Goal: Information Seeking & Learning: Learn about a topic

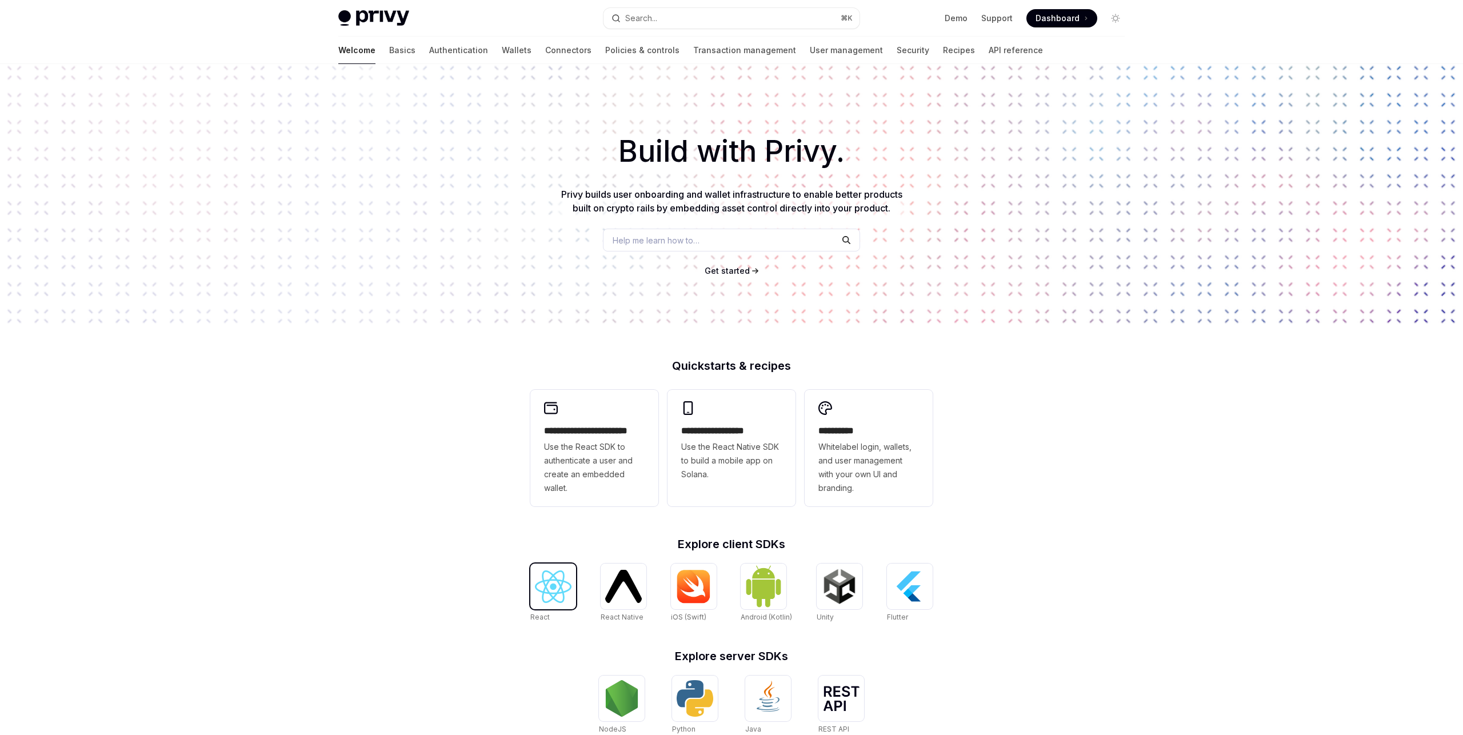
click at [549, 581] on img at bounding box center [553, 586] width 37 height 33
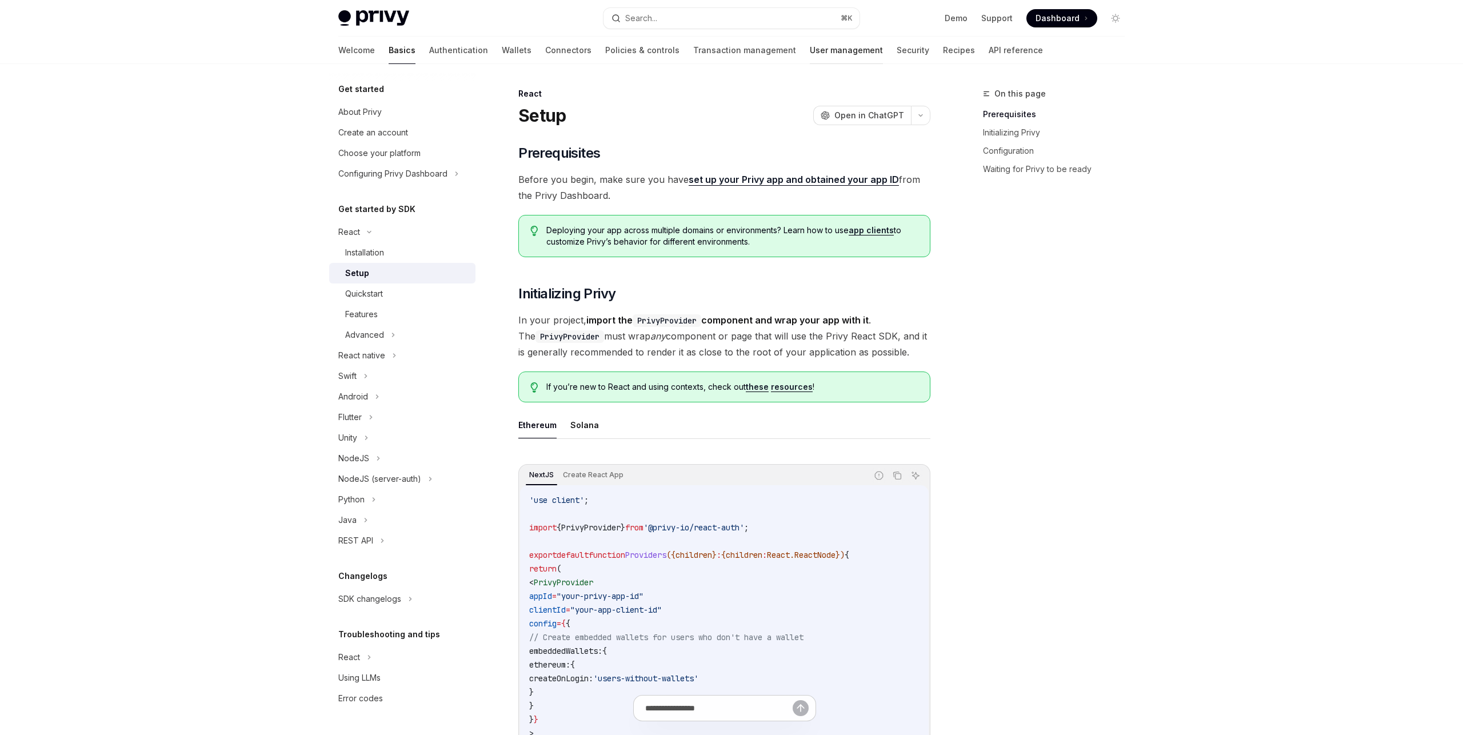
click at [810, 45] on link "User management" at bounding box center [846, 50] width 73 height 27
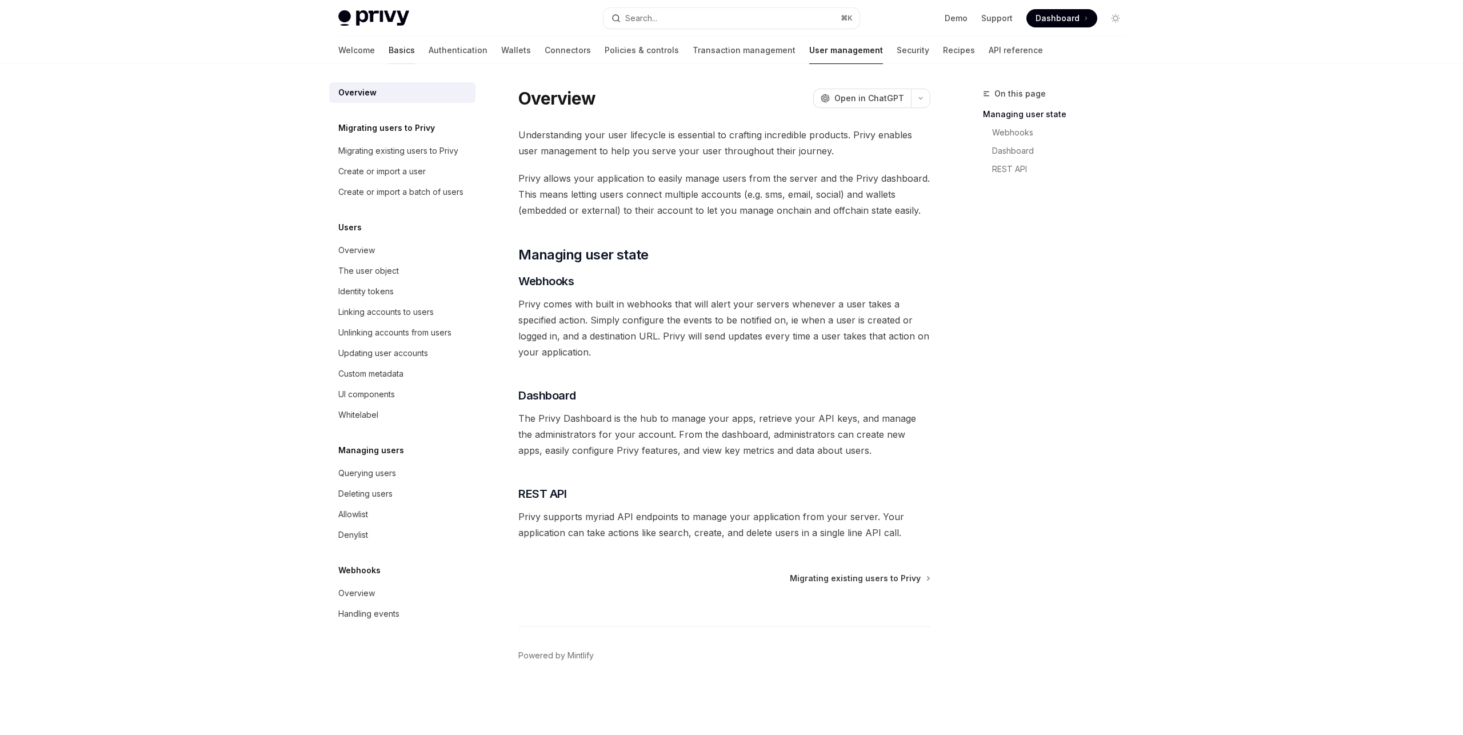
click at [389, 51] on link "Basics" at bounding box center [402, 50] width 26 height 27
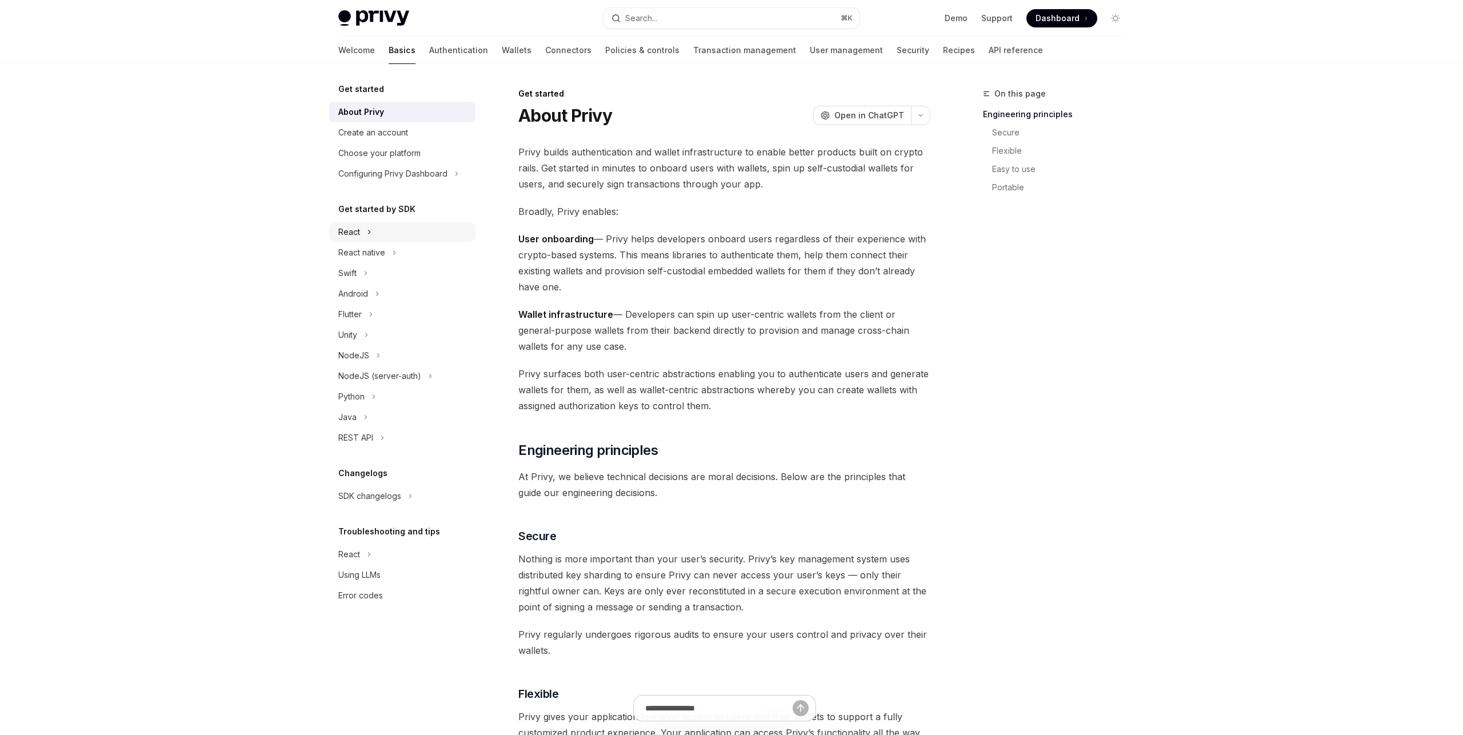
click at [367, 232] on icon at bounding box center [369, 232] width 5 height 14
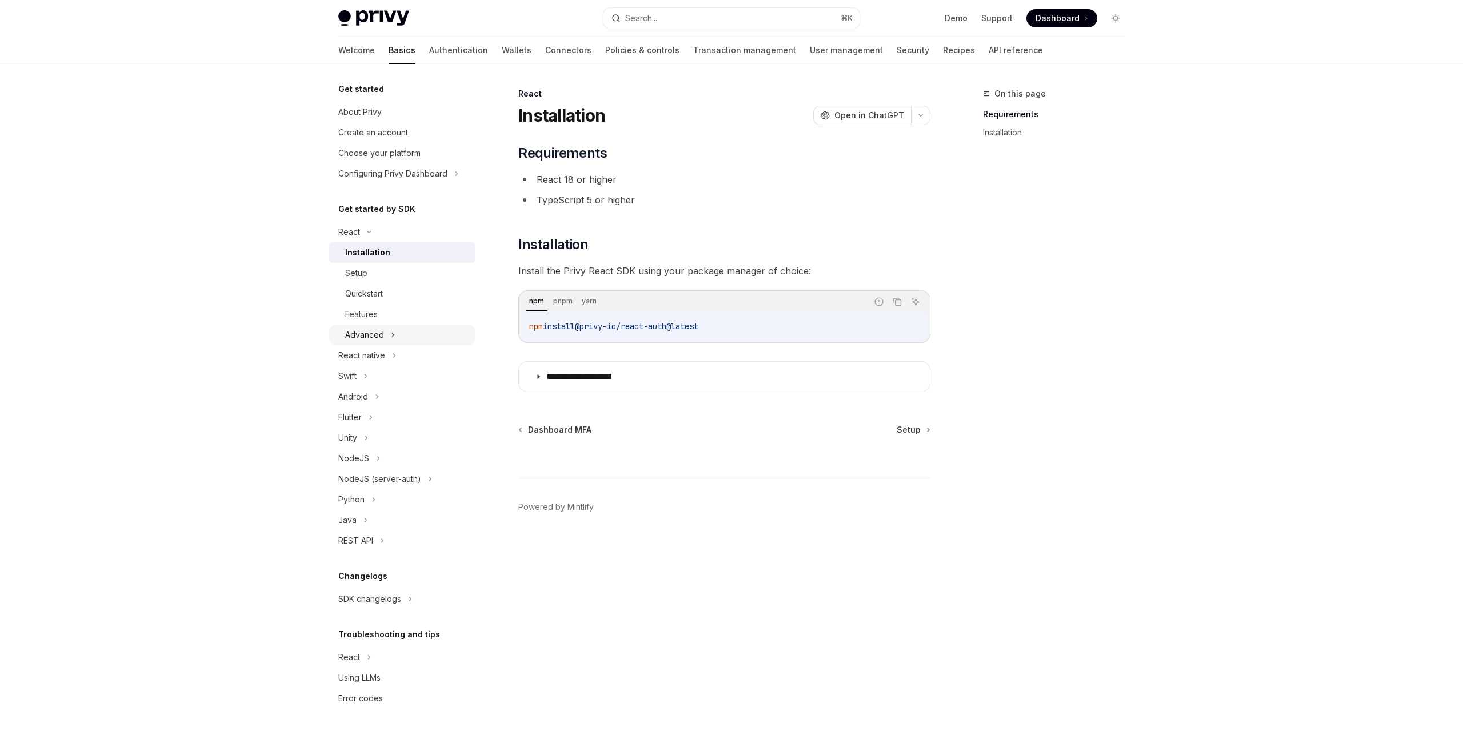
click at [381, 333] on div "Advanced" at bounding box center [364, 335] width 39 height 14
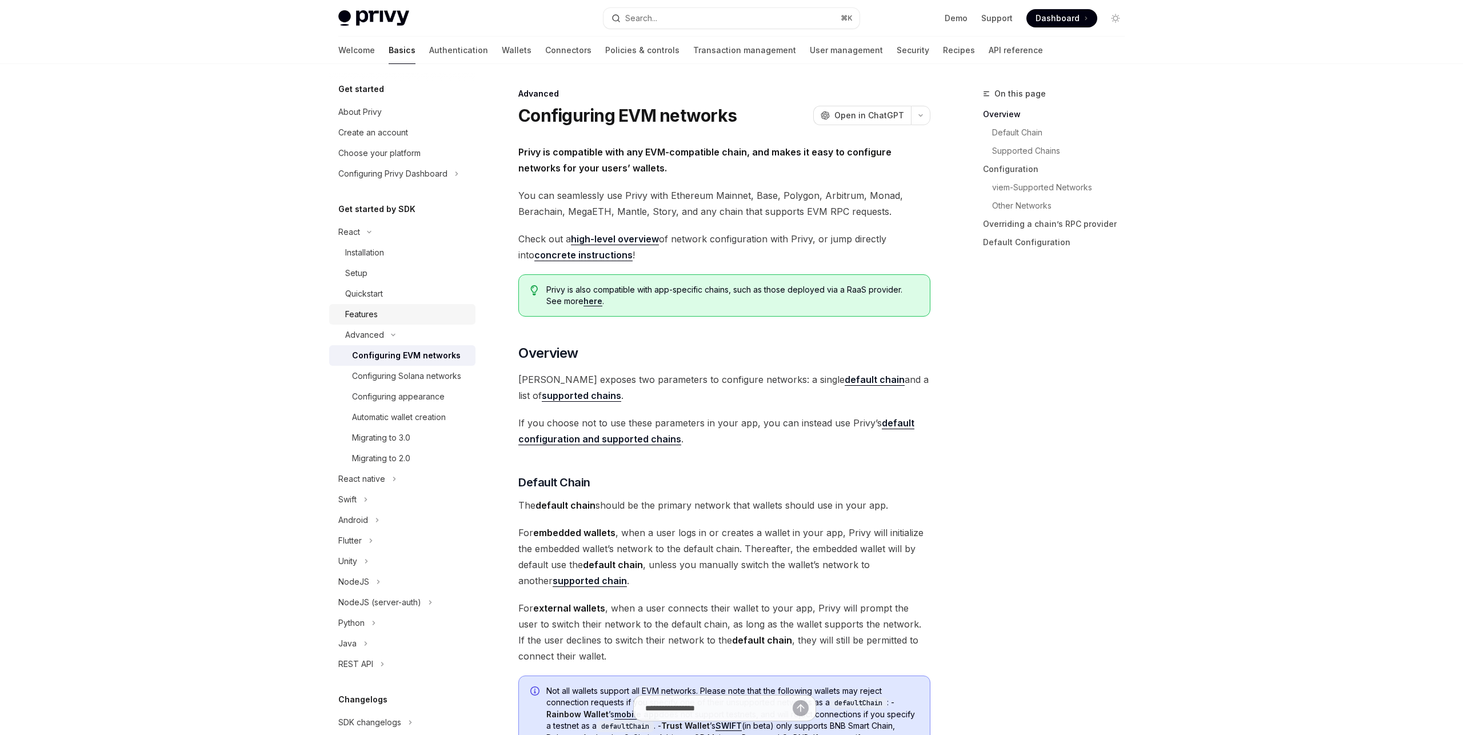
click at [368, 314] on div "Features" at bounding box center [361, 314] width 33 height 14
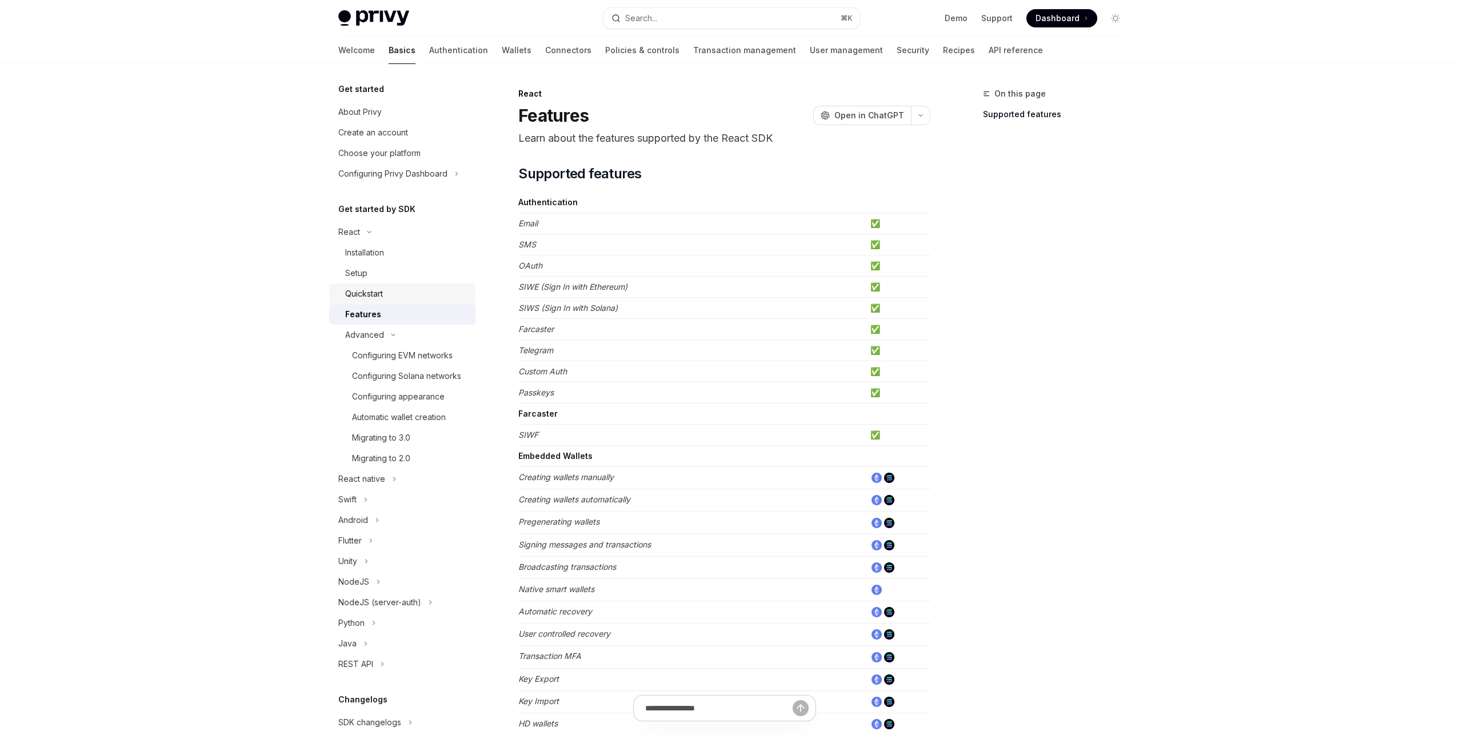
click at [372, 293] on div "Quickstart" at bounding box center [364, 294] width 38 height 14
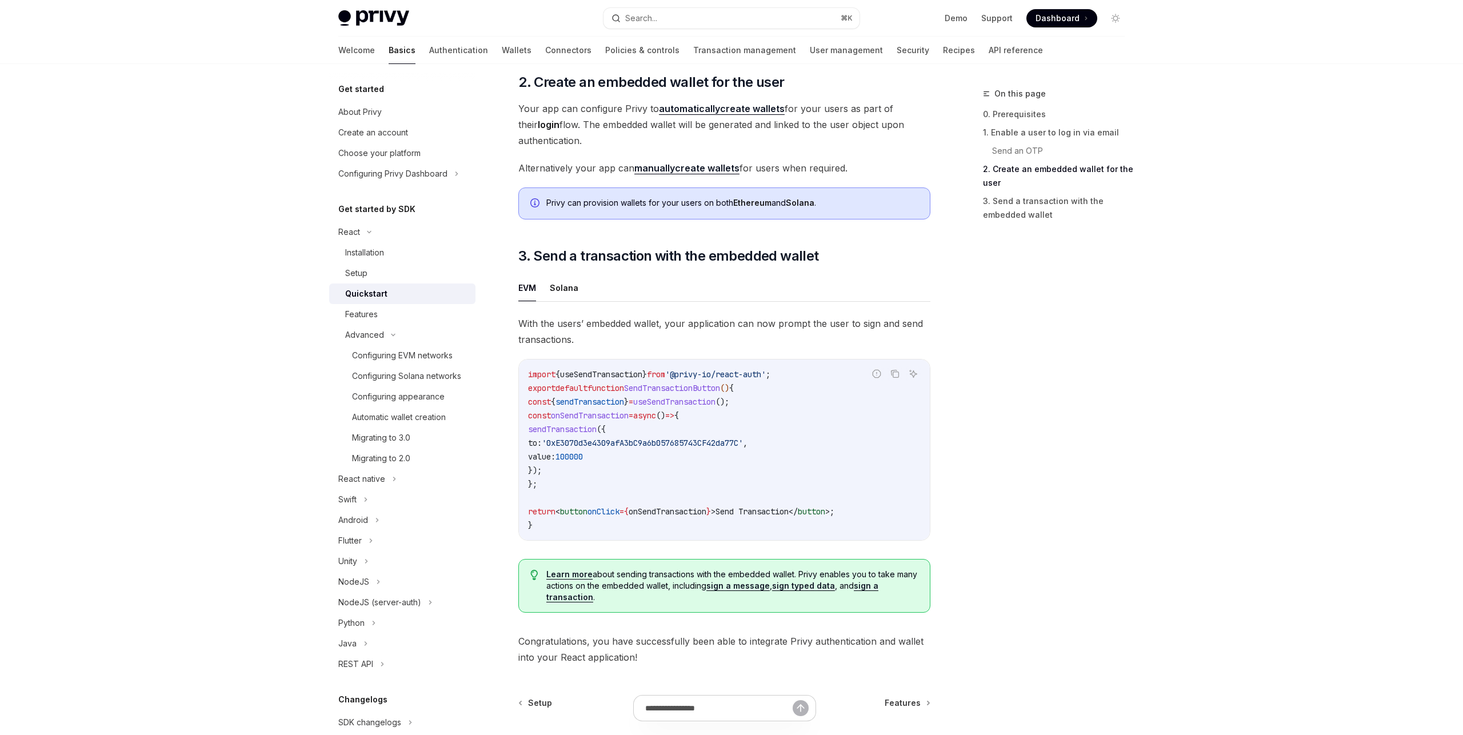
scroll to position [941, 0]
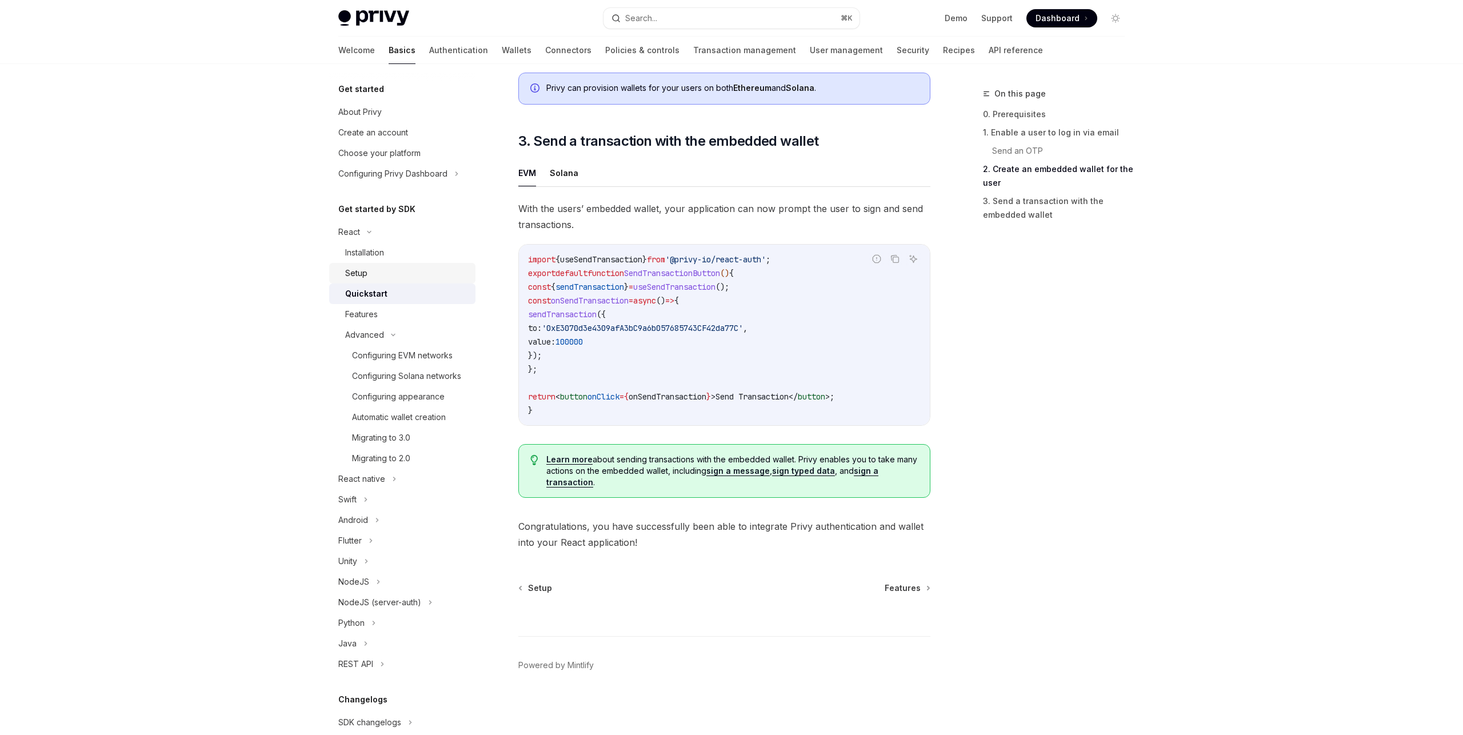
click at [373, 277] on div "Setup" at bounding box center [406, 273] width 123 height 14
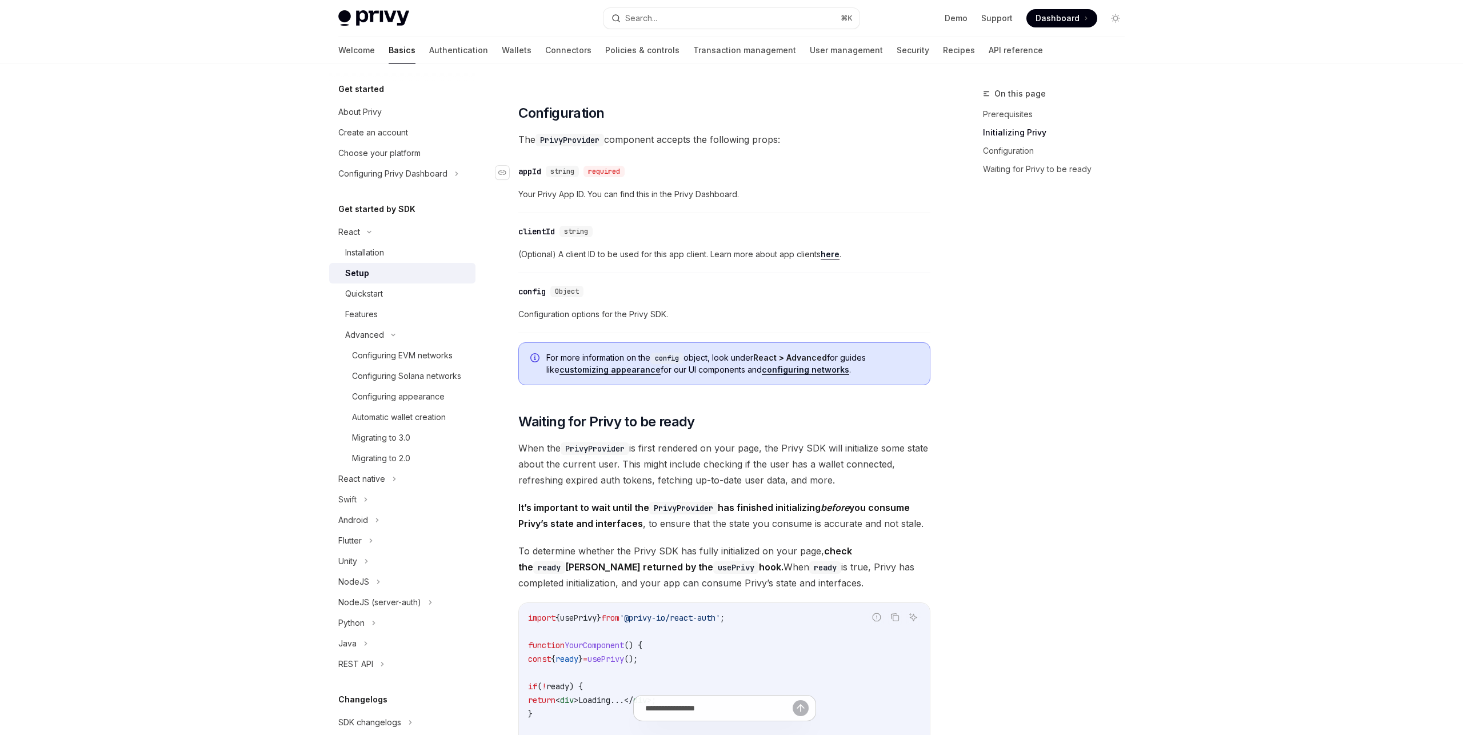
scroll to position [749, 0]
click at [429, 50] on link "Authentication" at bounding box center [458, 50] width 59 height 27
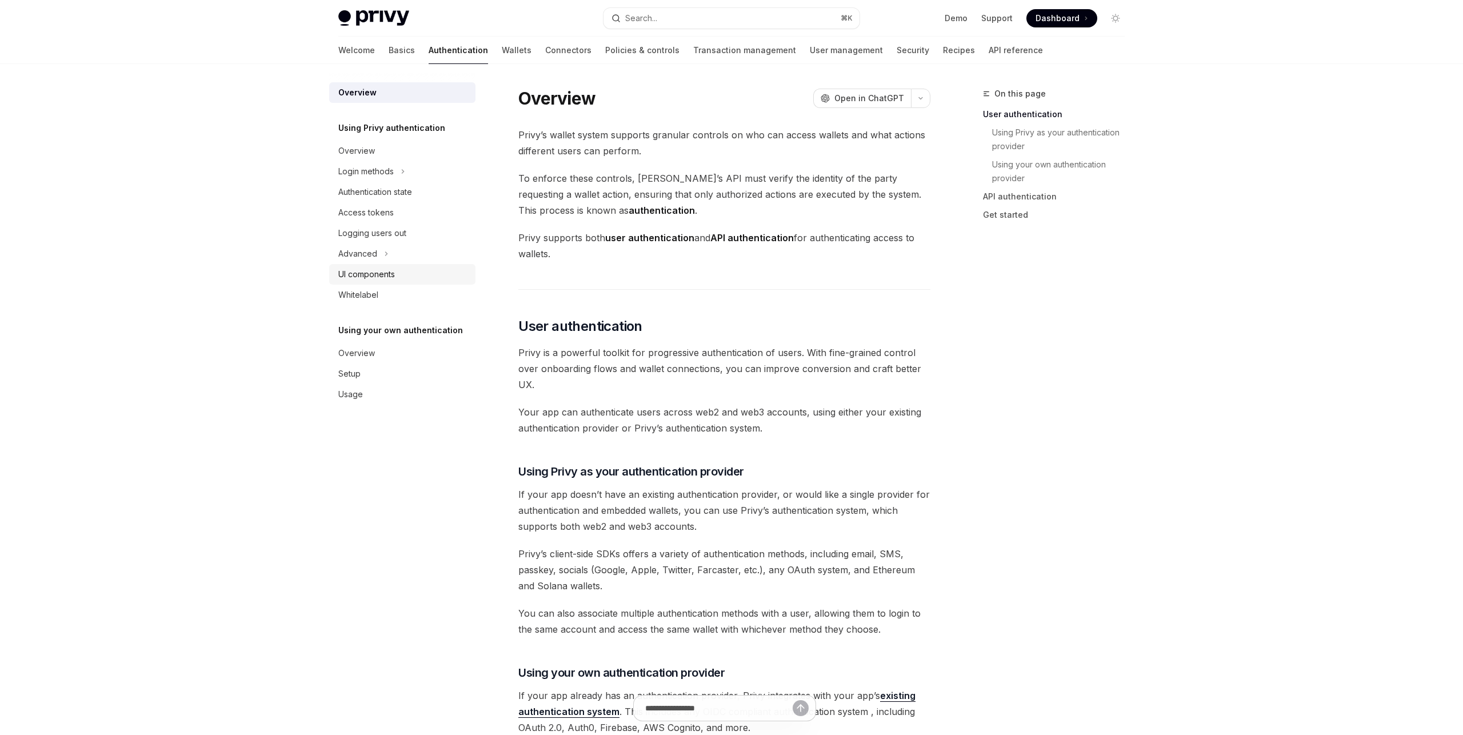
click at [382, 270] on div "UI components" at bounding box center [366, 274] width 57 height 14
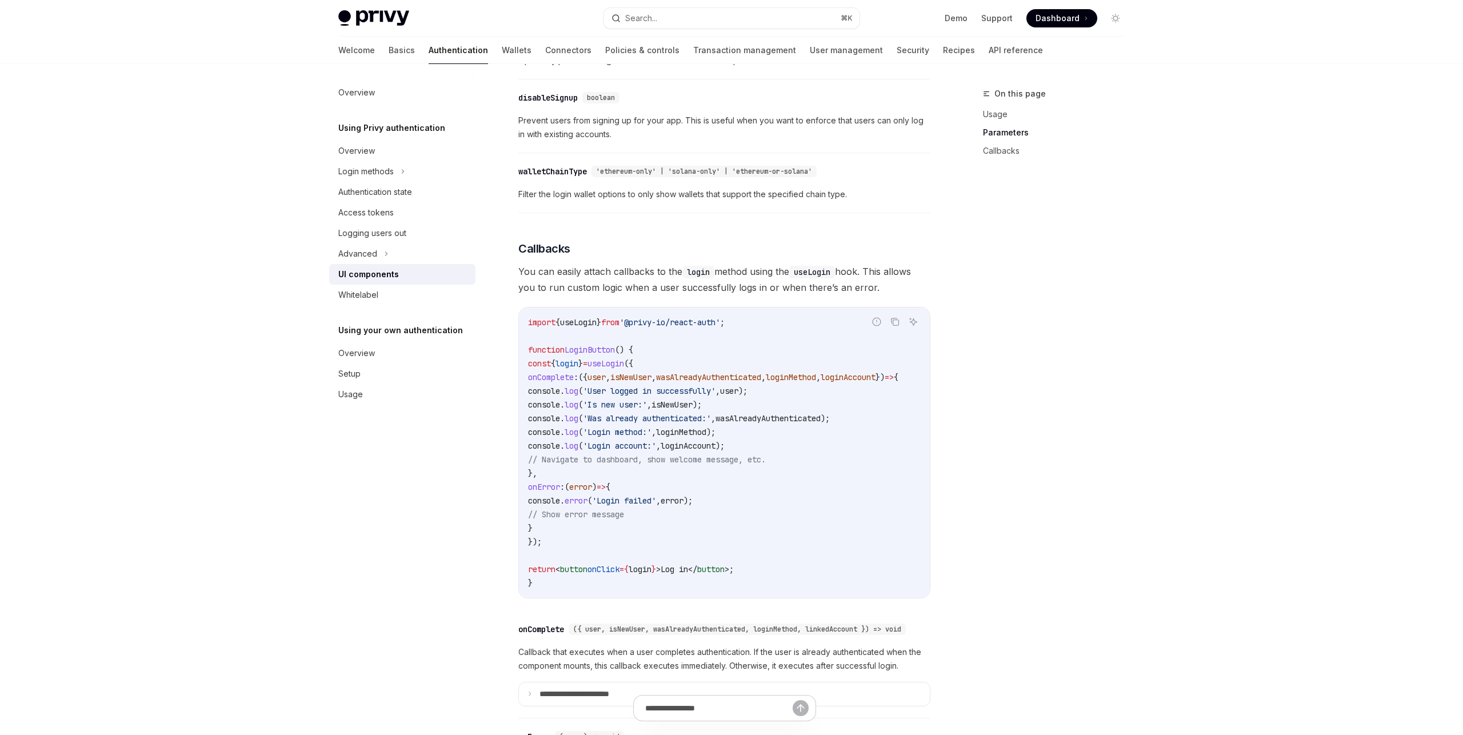
scroll to position [1216, 0]
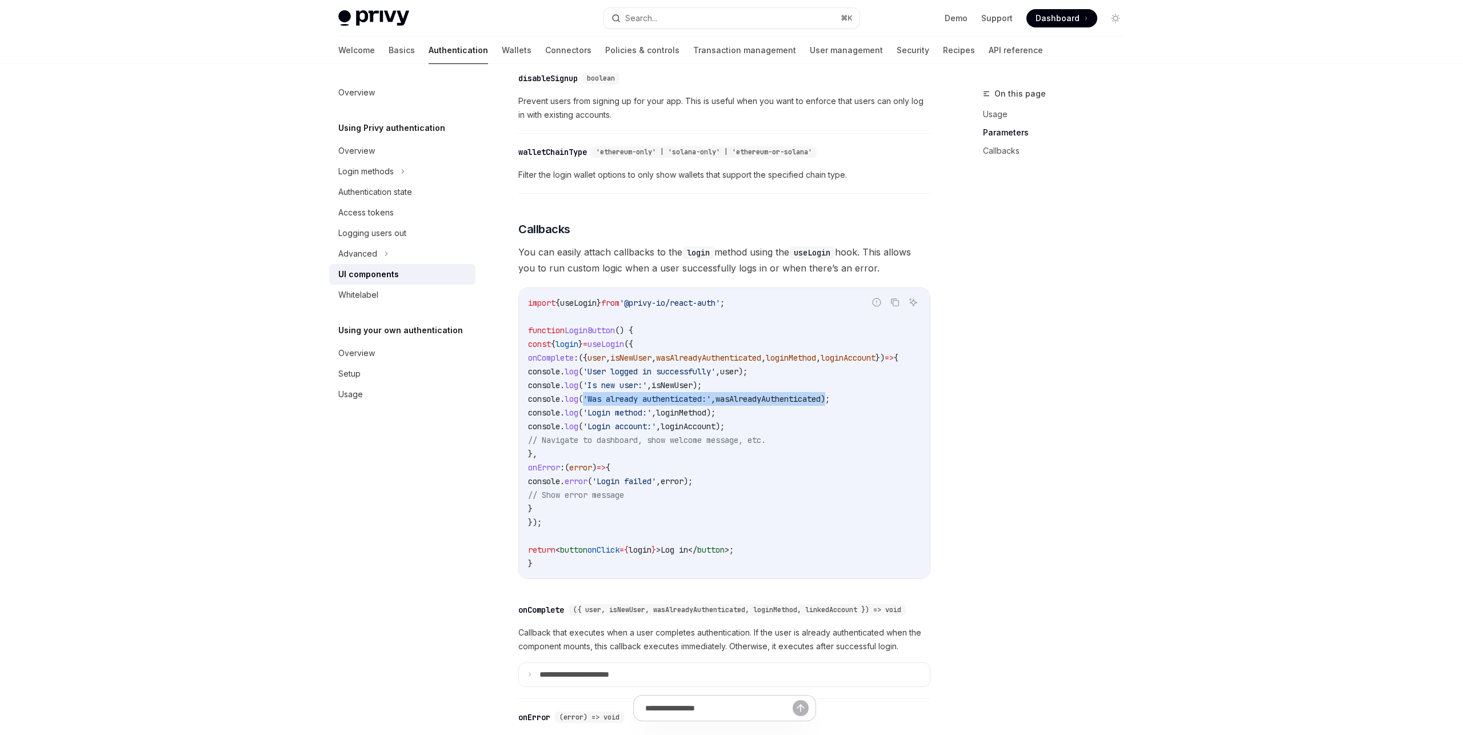
drag, startPoint x: 646, startPoint y: 407, endPoint x: 884, endPoint y: 409, distance: 237.7
click at [830, 404] on span "console . log ( 'Was already authenticated:' , wasAlreadyAuthenticated );" at bounding box center [679, 399] width 302 height 10
drag, startPoint x: 656, startPoint y: 419, endPoint x: 782, endPoint y: 425, distance: 126.4
click at [716, 418] on span "console . log ( 'Login method:' , loginMethod );" at bounding box center [621, 412] width 187 height 10
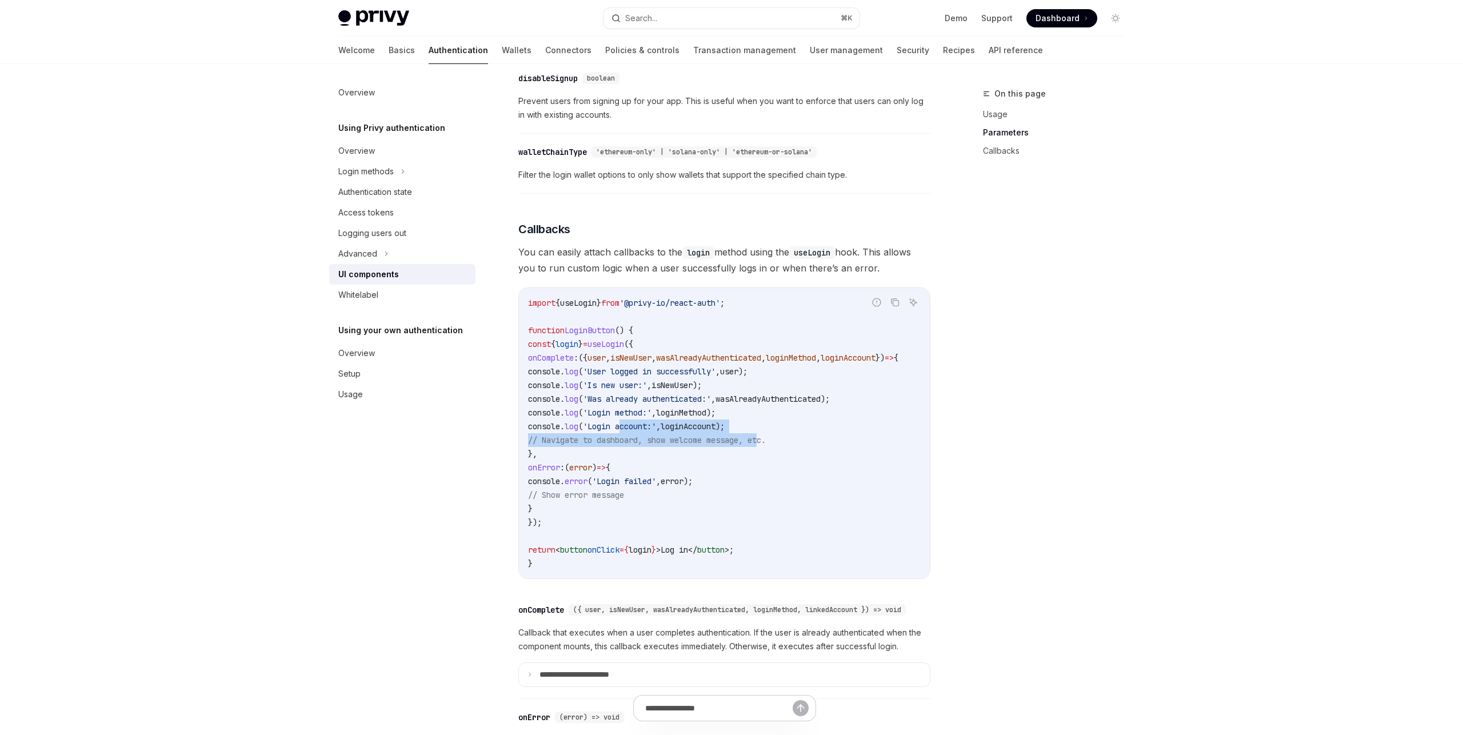
drag, startPoint x: 732, startPoint y: 437, endPoint x: 803, endPoint y: 459, distance: 74.7
click at [768, 443] on code "import { useLogin } from '@privy-io/react-auth' ; function LoginButton () { con…" at bounding box center [727, 433] width 398 height 274
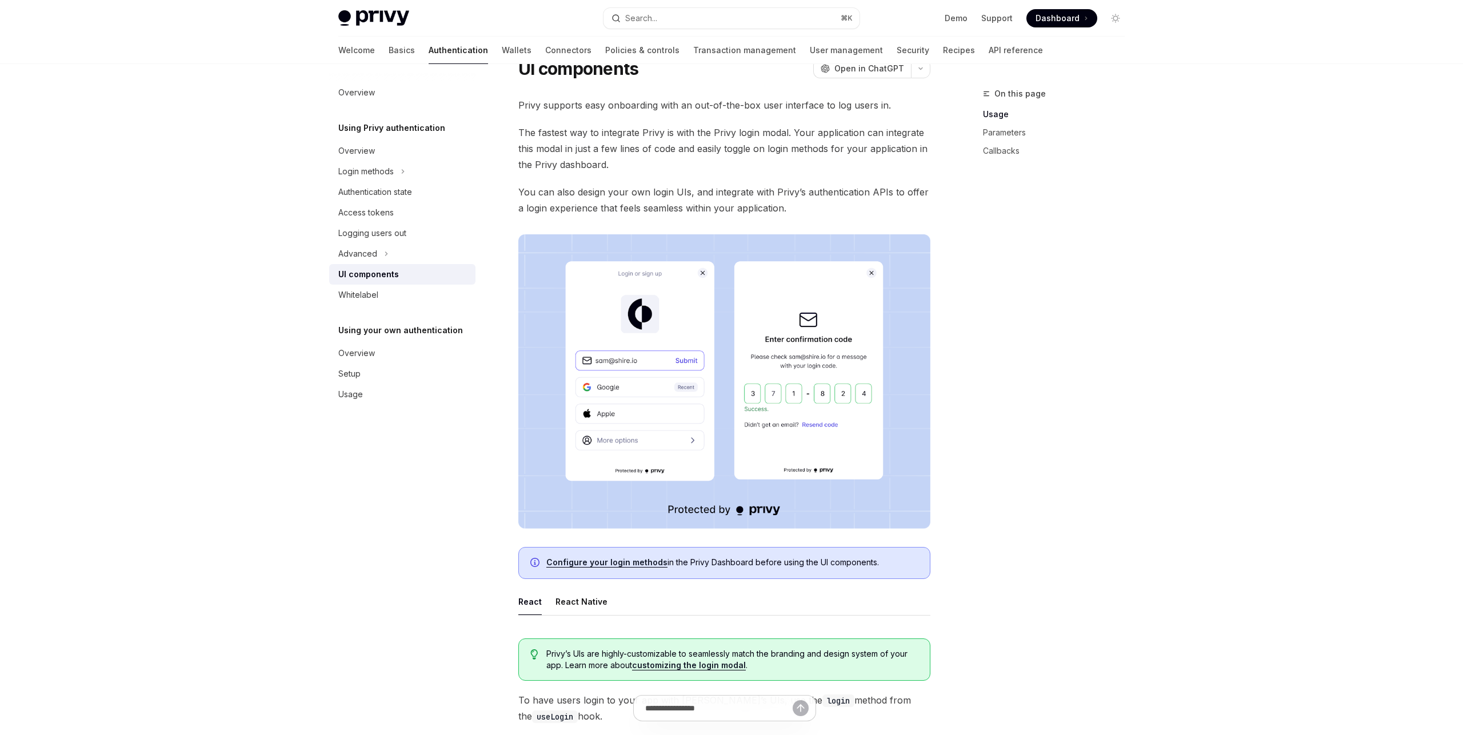
scroll to position [46, 0]
click at [378, 292] on div "Whitelabel" at bounding box center [403, 295] width 130 height 14
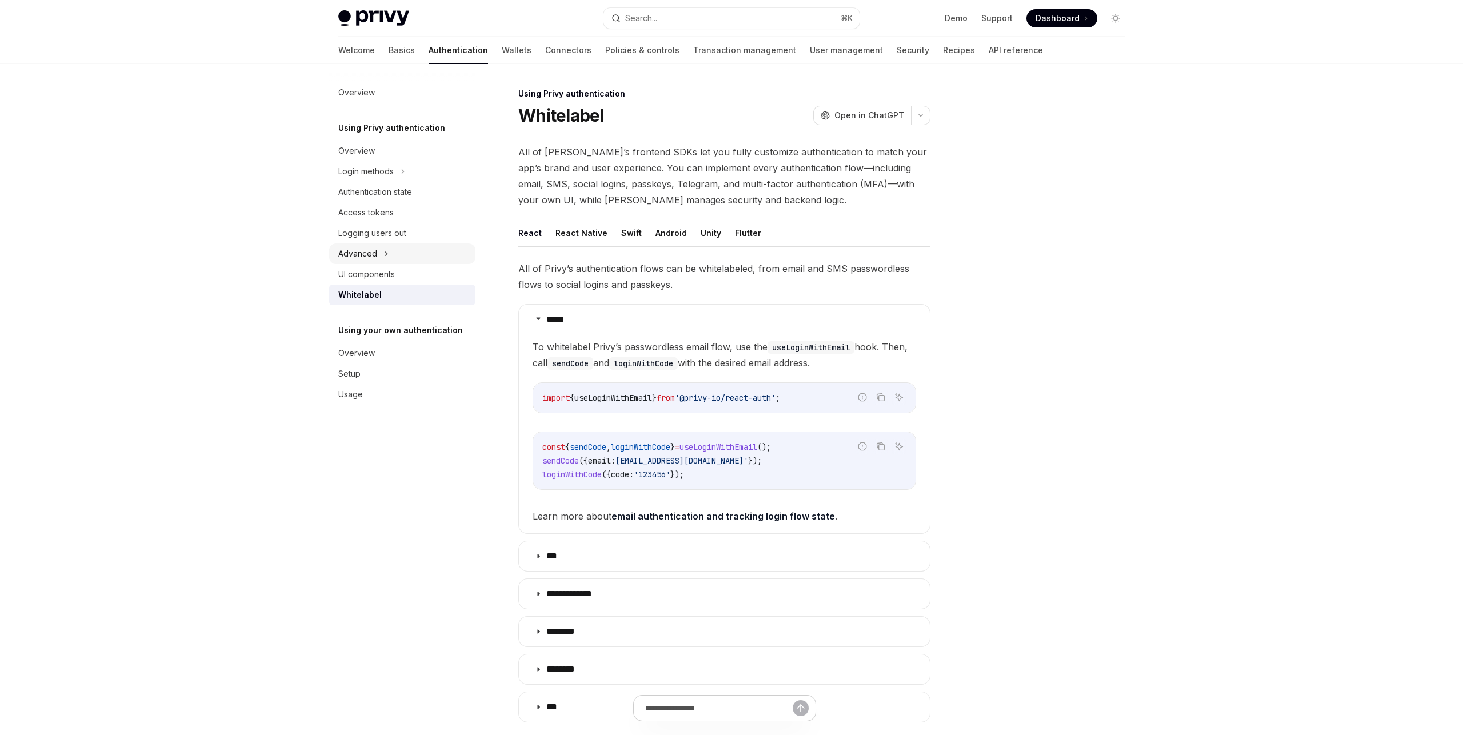
click at [379, 257] on div "Advanced" at bounding box center [402, 253] width 146 height 21
click at [368, 317] on div "Captcha on login" at bounding box center [377, 316] width 64 height 14
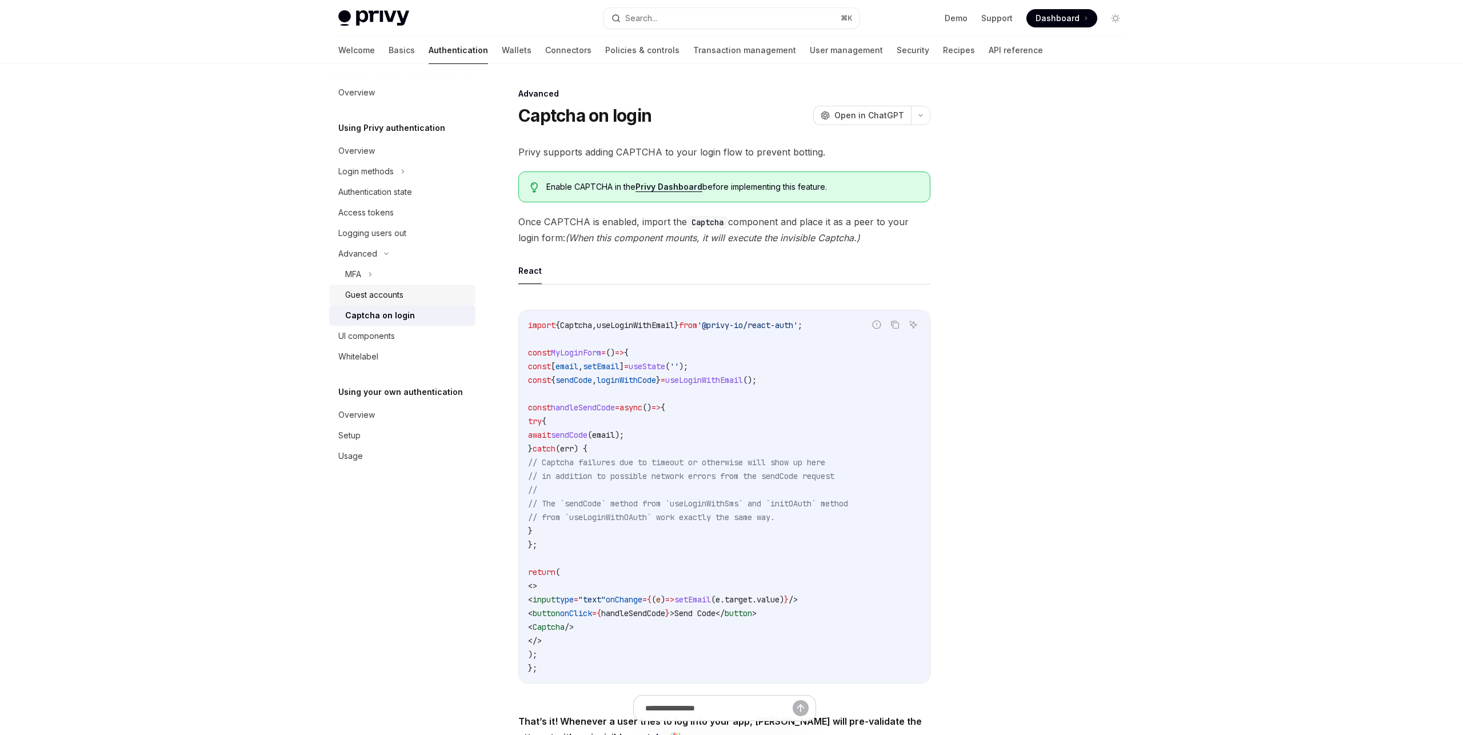
click at [381, 294] on div "Guest accounts" at bounding box center [374, 295] width 58 height 14
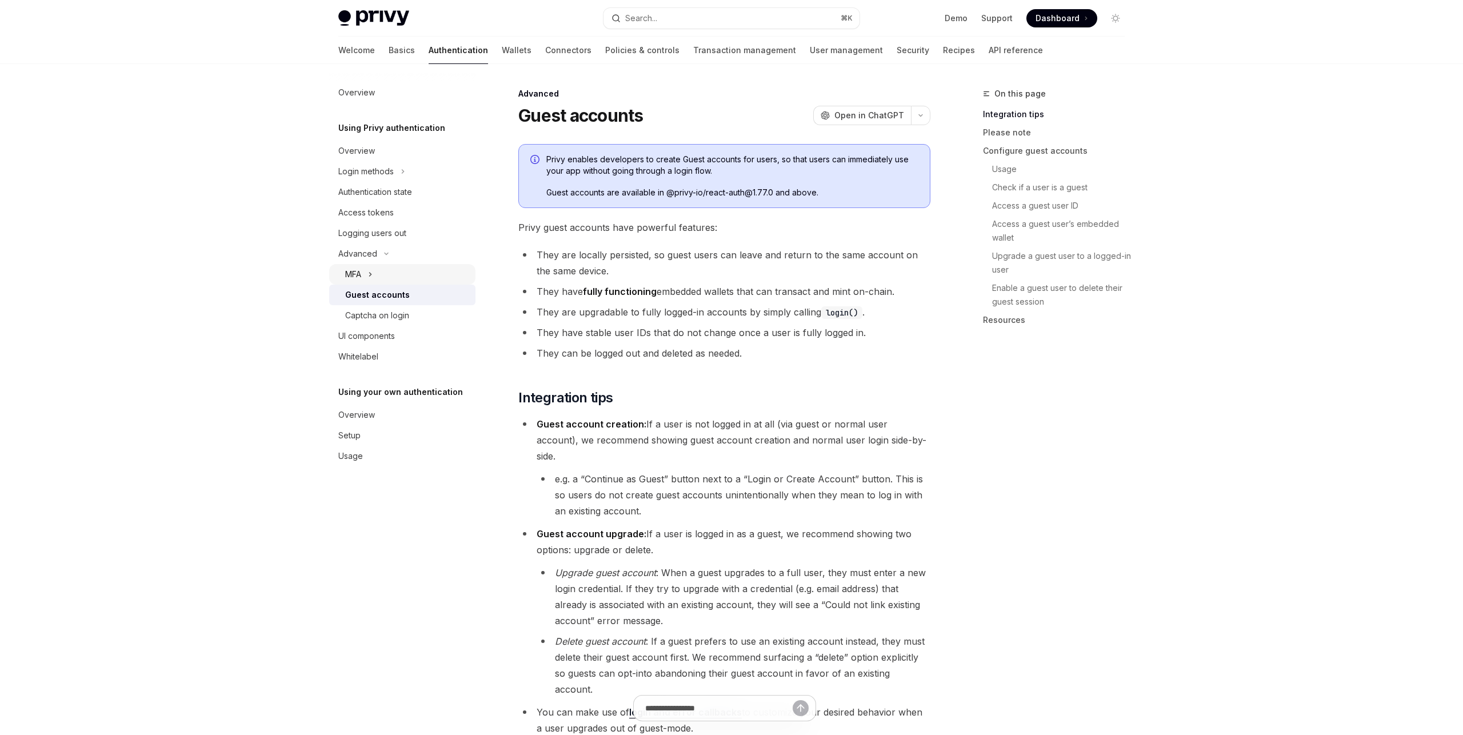
click at [360, 275] on div "MFA" at bounding box center [353, 274] width 16 height 14
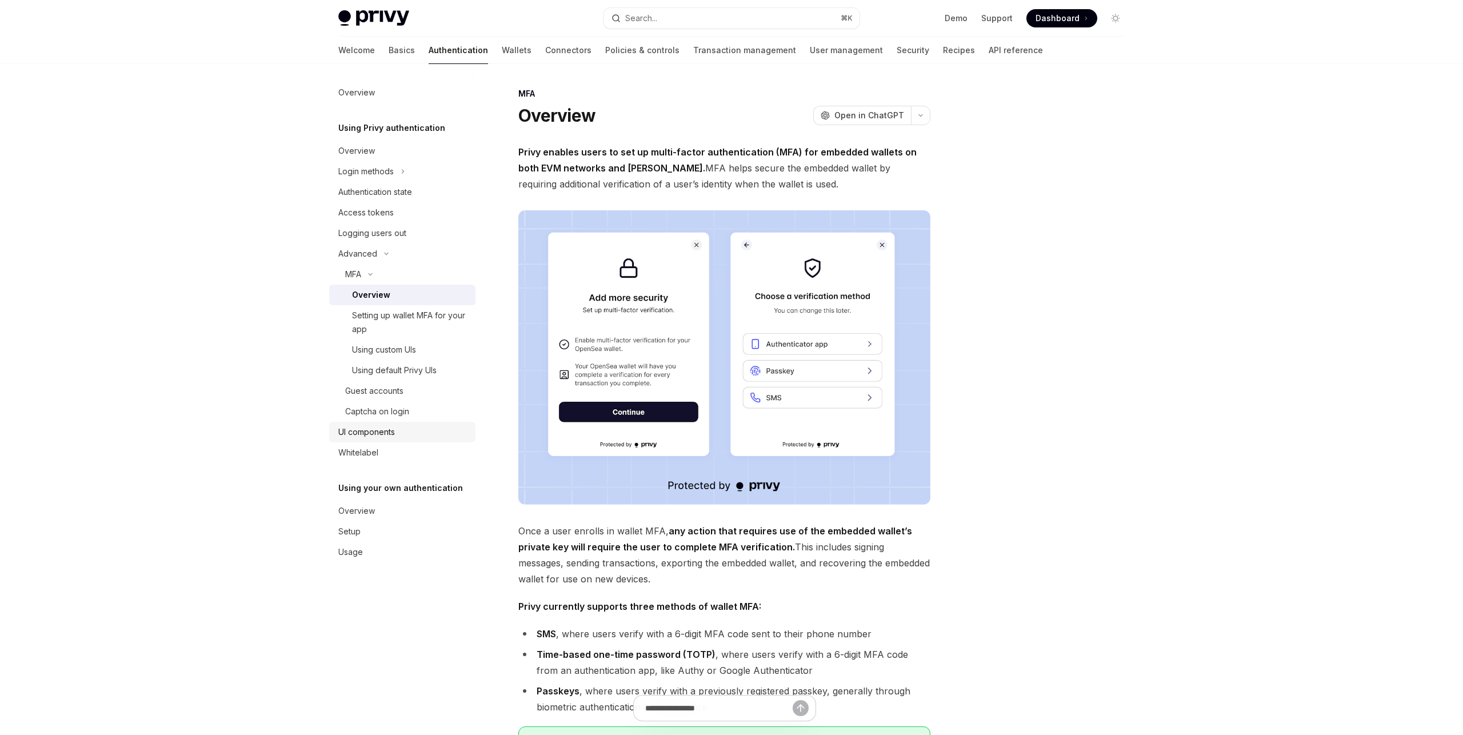
click at [379, 428] on div "UI components" at bounding box center [366, 432] width 57 height 14
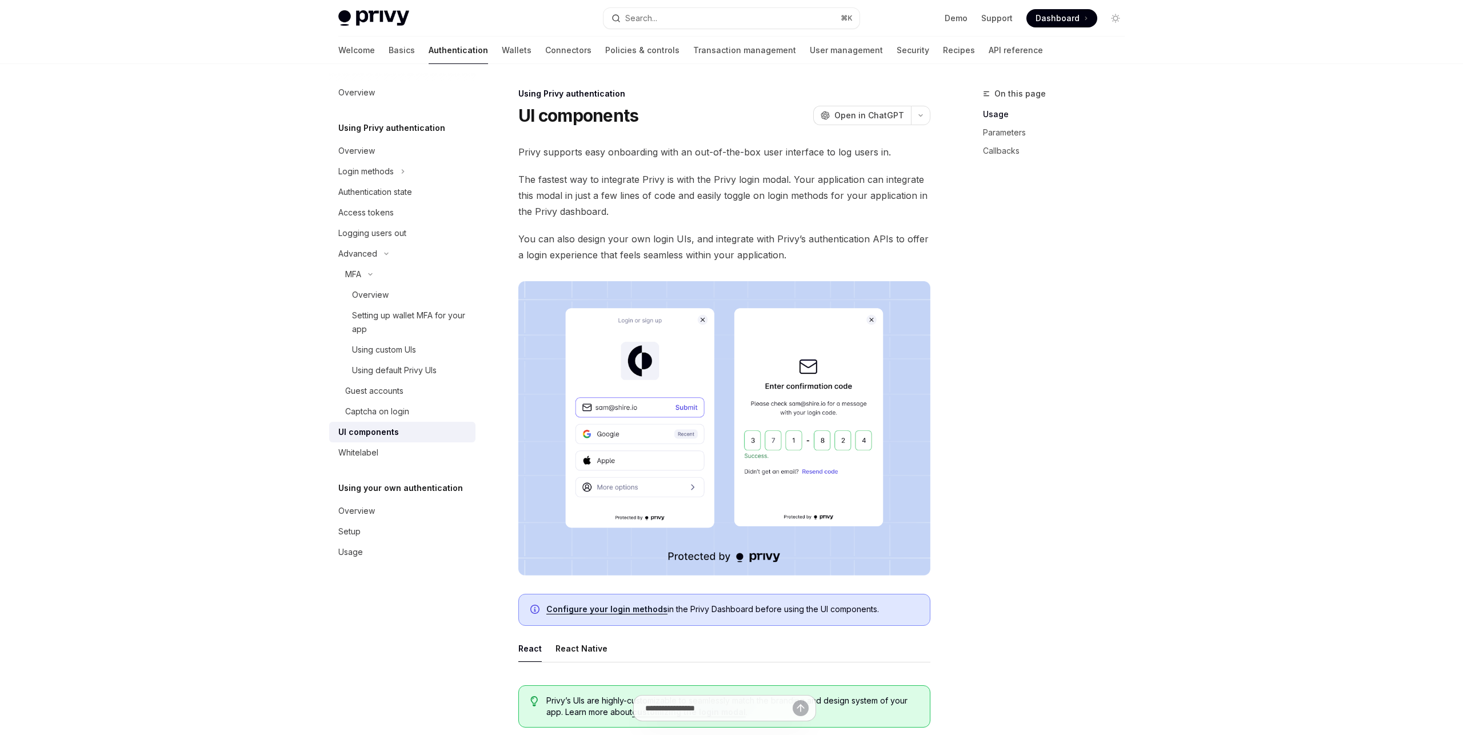
click at [595, 612] on link "Configure your login methods" at bounding box center [606, 609] width 121 height 10
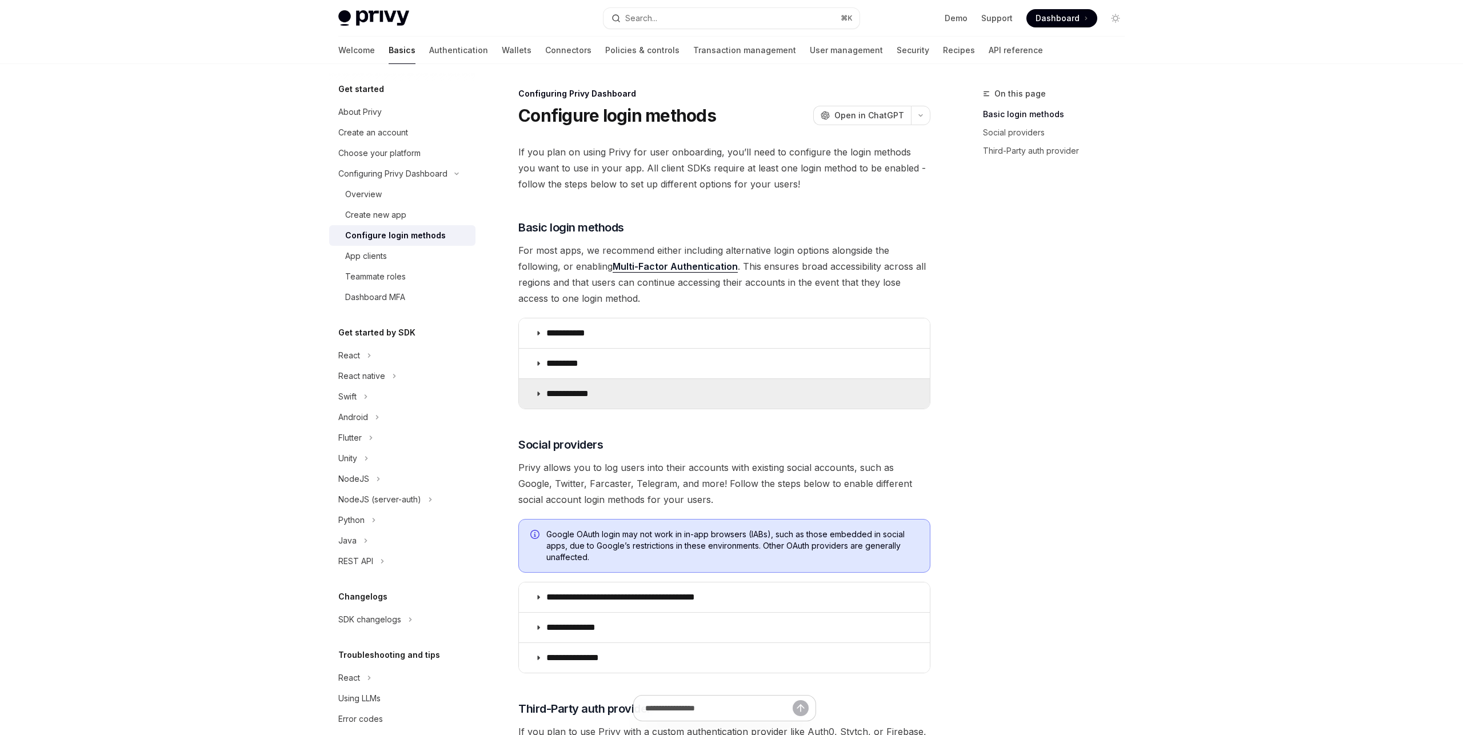
click at [617, 390] on summary "**********" at bounding box center [724, 394] width 411 height 30
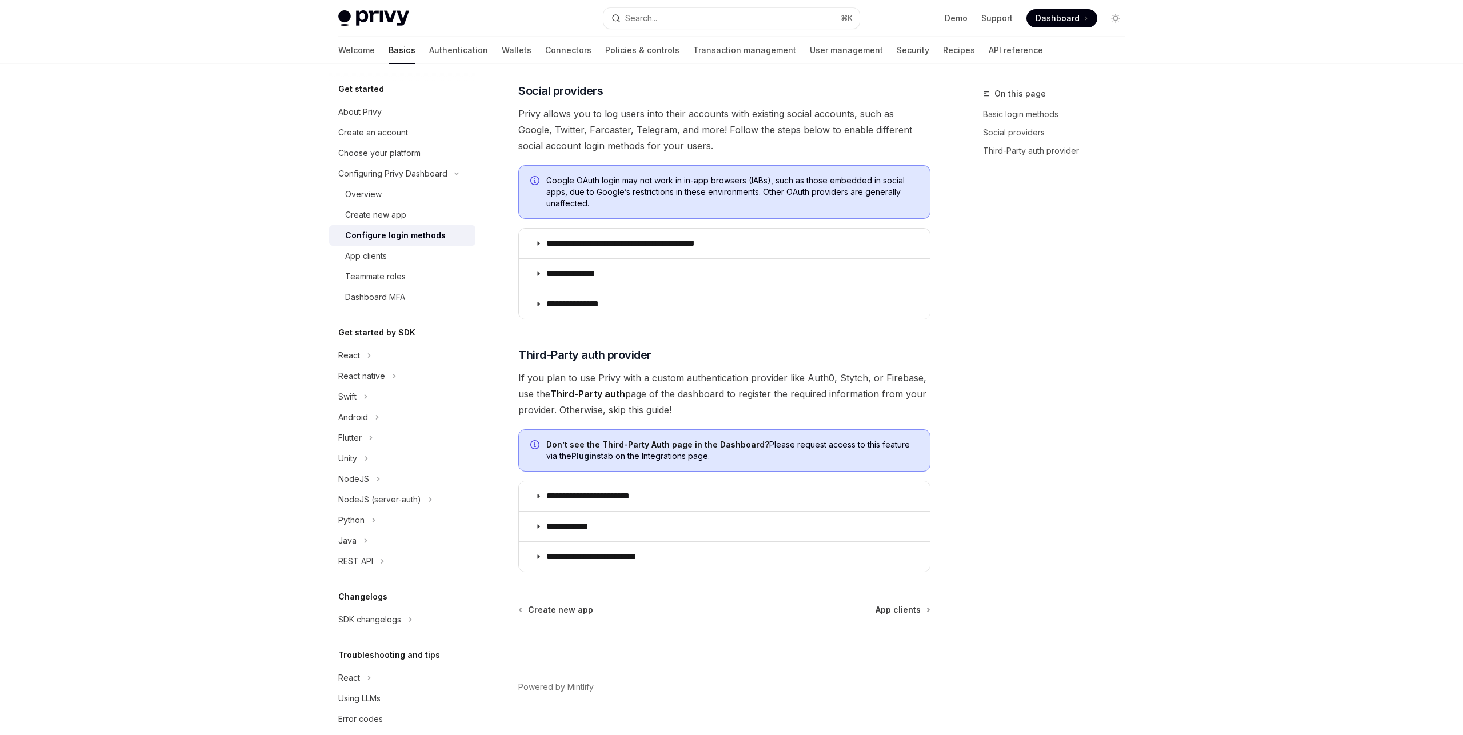
scroll to position [703, 0]
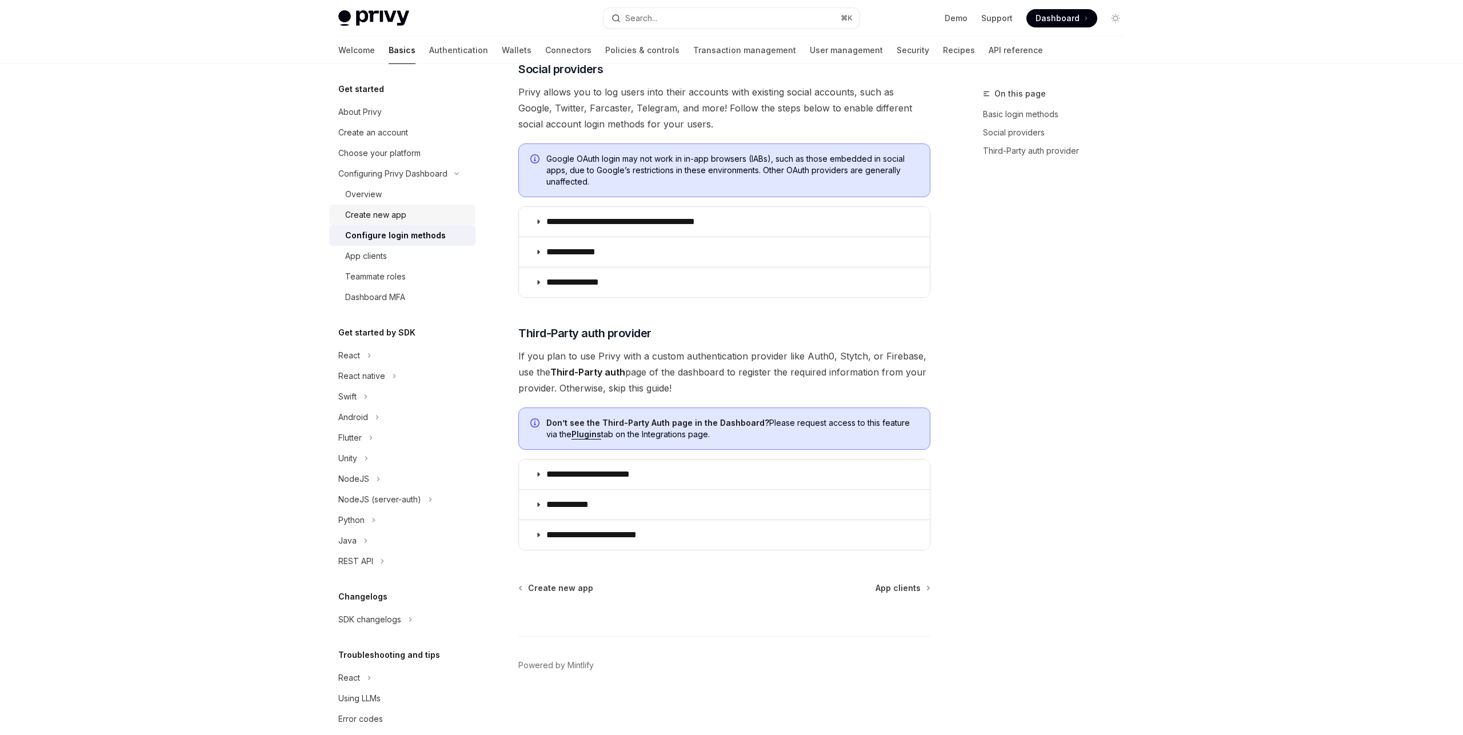
click at [381, 214] on div "Create new app" at bounding box center [375, 215] width 61 height 14
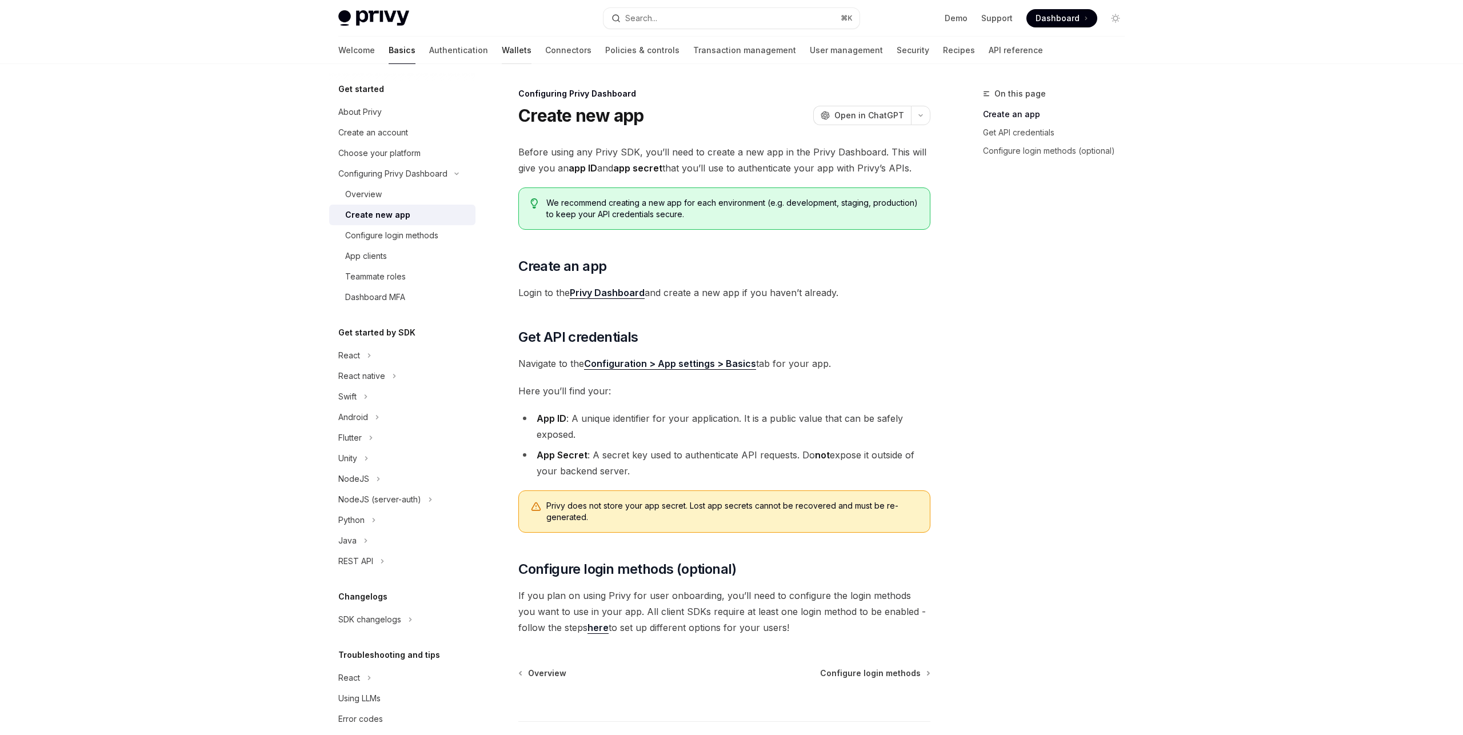
click at [502, 55] on link "Wallets" at bounding box center [517, 50] width 30 height 27
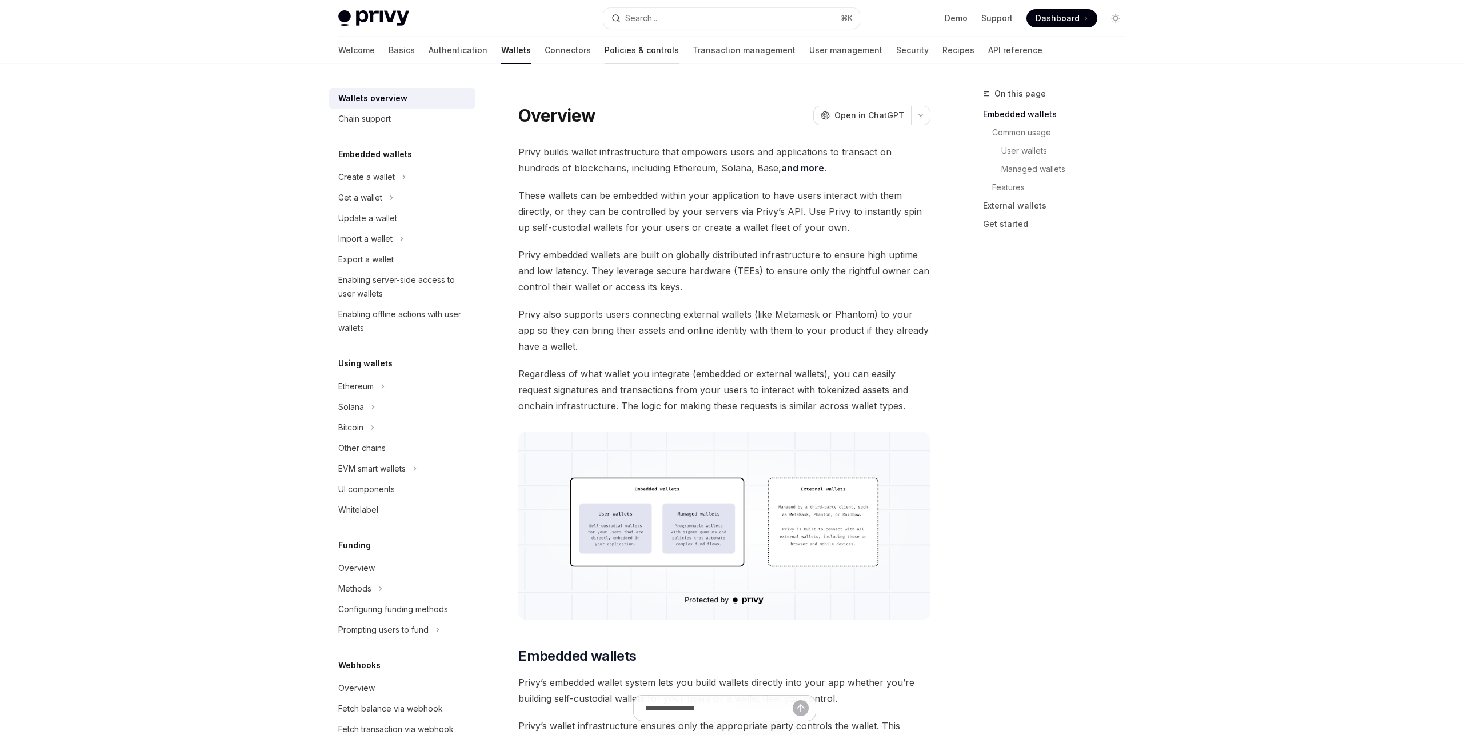
click at [605, 52] on link "Policies & controls" at bounding box center [642, 50] width 74 height 27
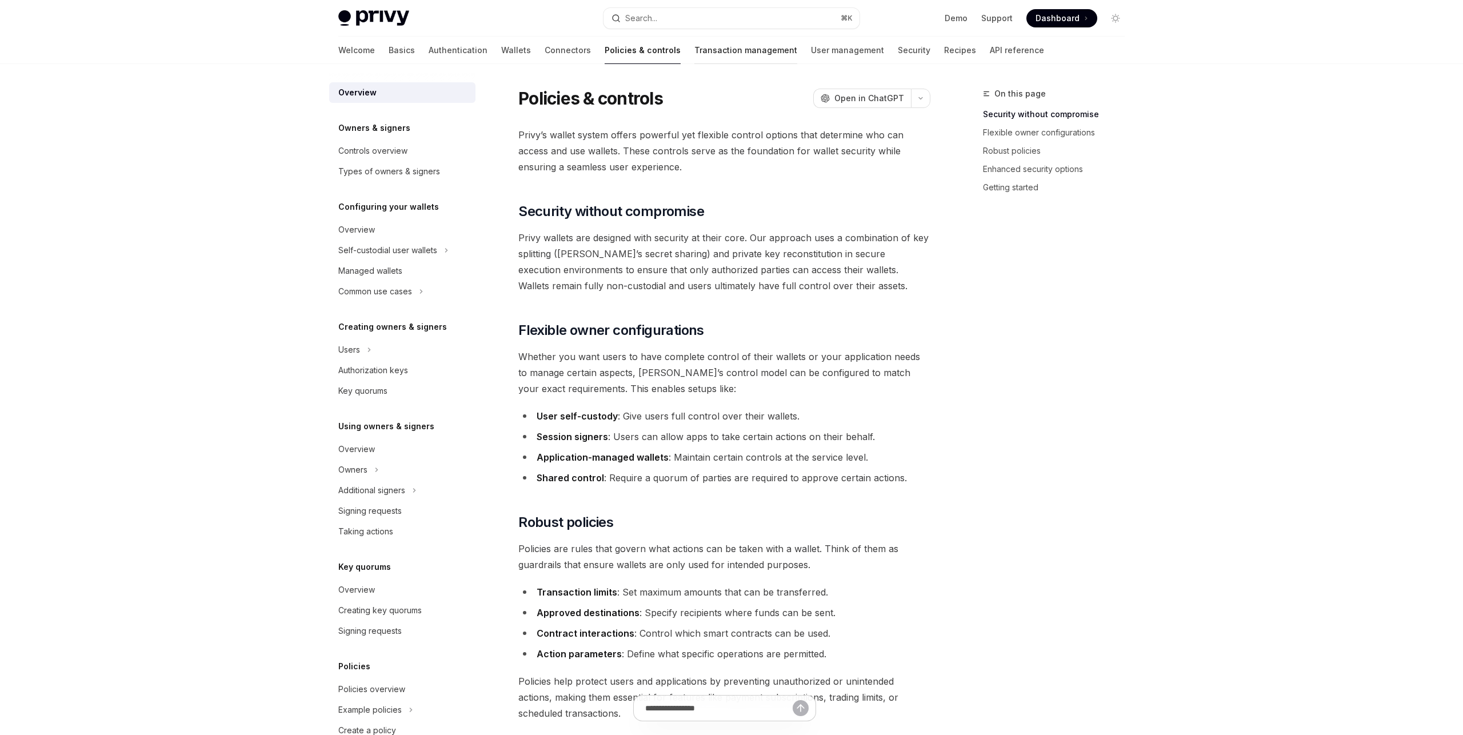
click at [694, 47] on link "Transaction management" at bounding box center [745, 50] width 103 height 27
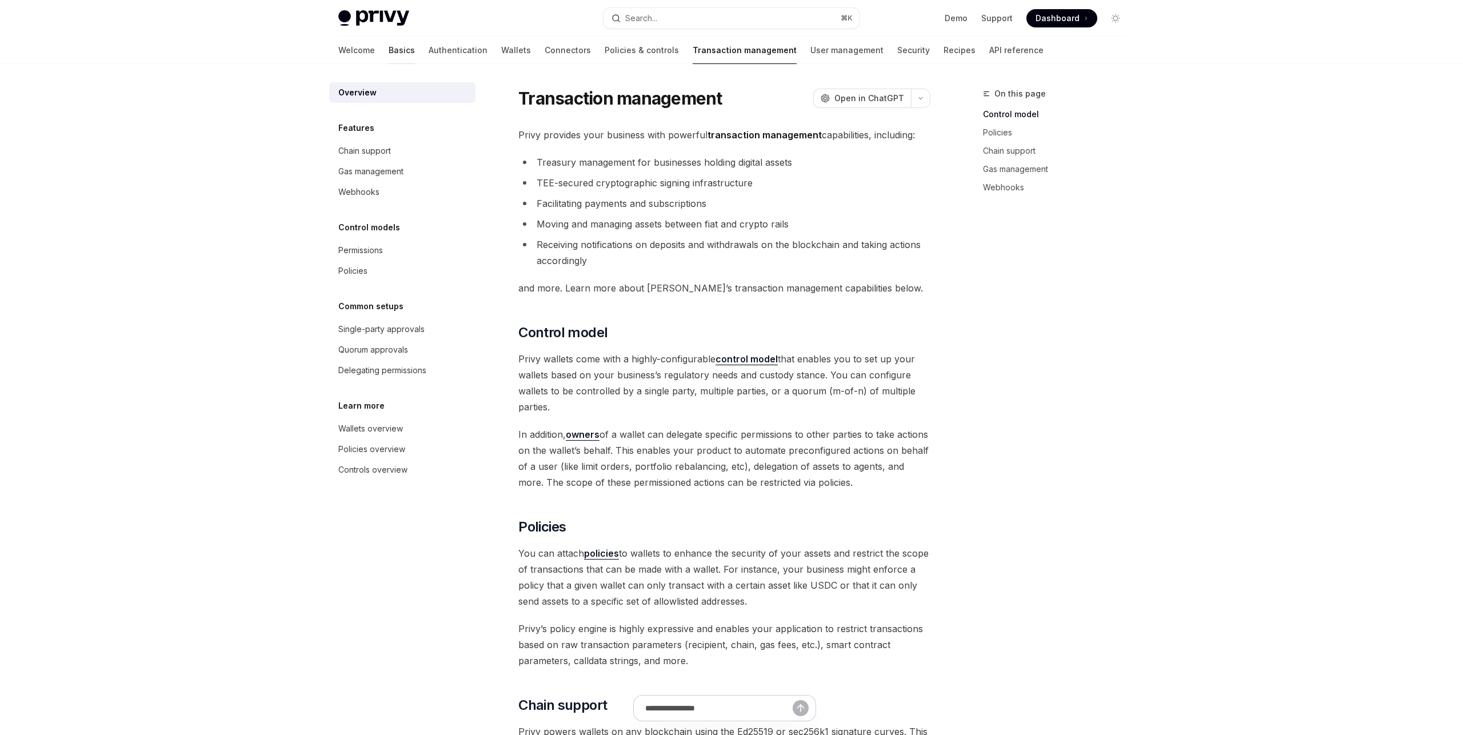
click at [389, 51] on link "Basics" at bounding box center [402, 50] width 26 height 27
type textarea "*"
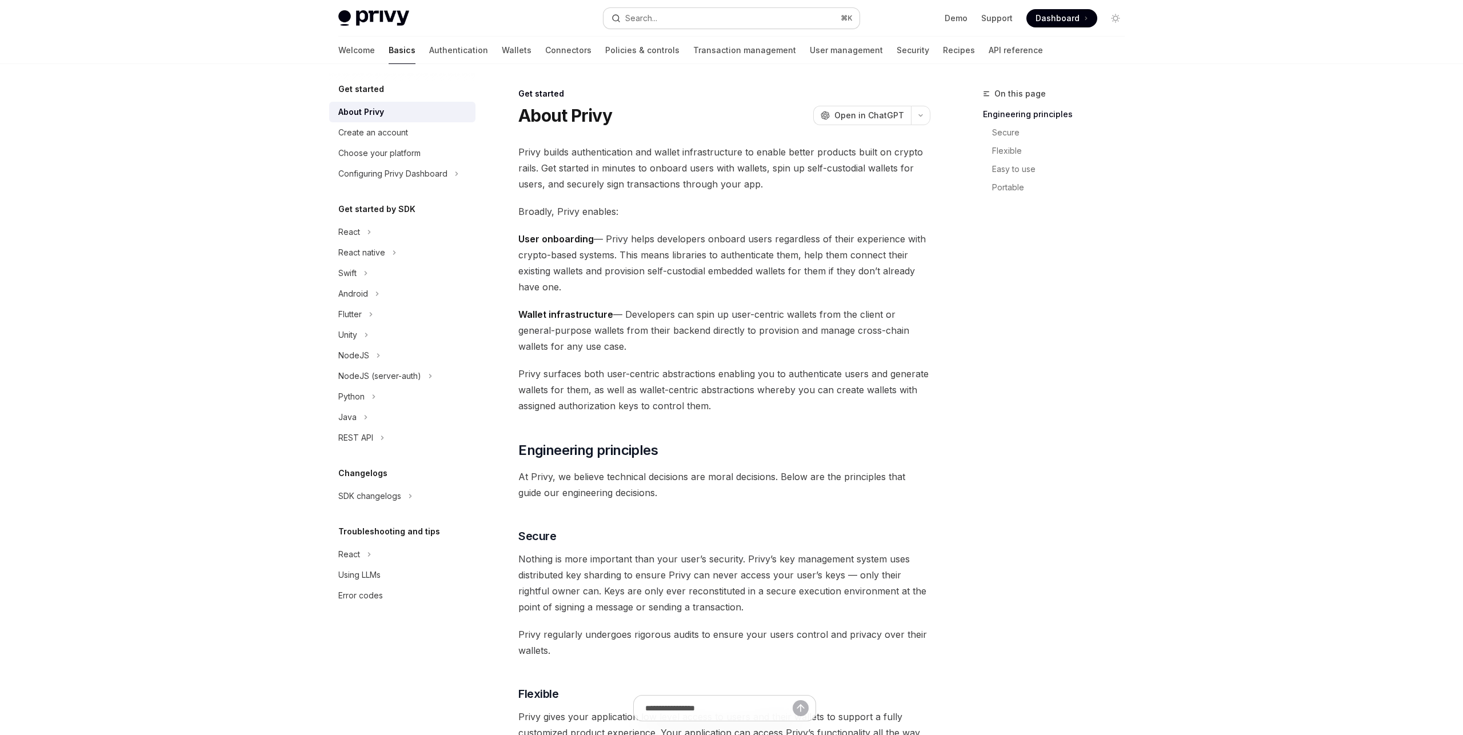
click at [707, 17] on button "Search... ⌘ K" at bounding box center [731, 18] width 256 height 21
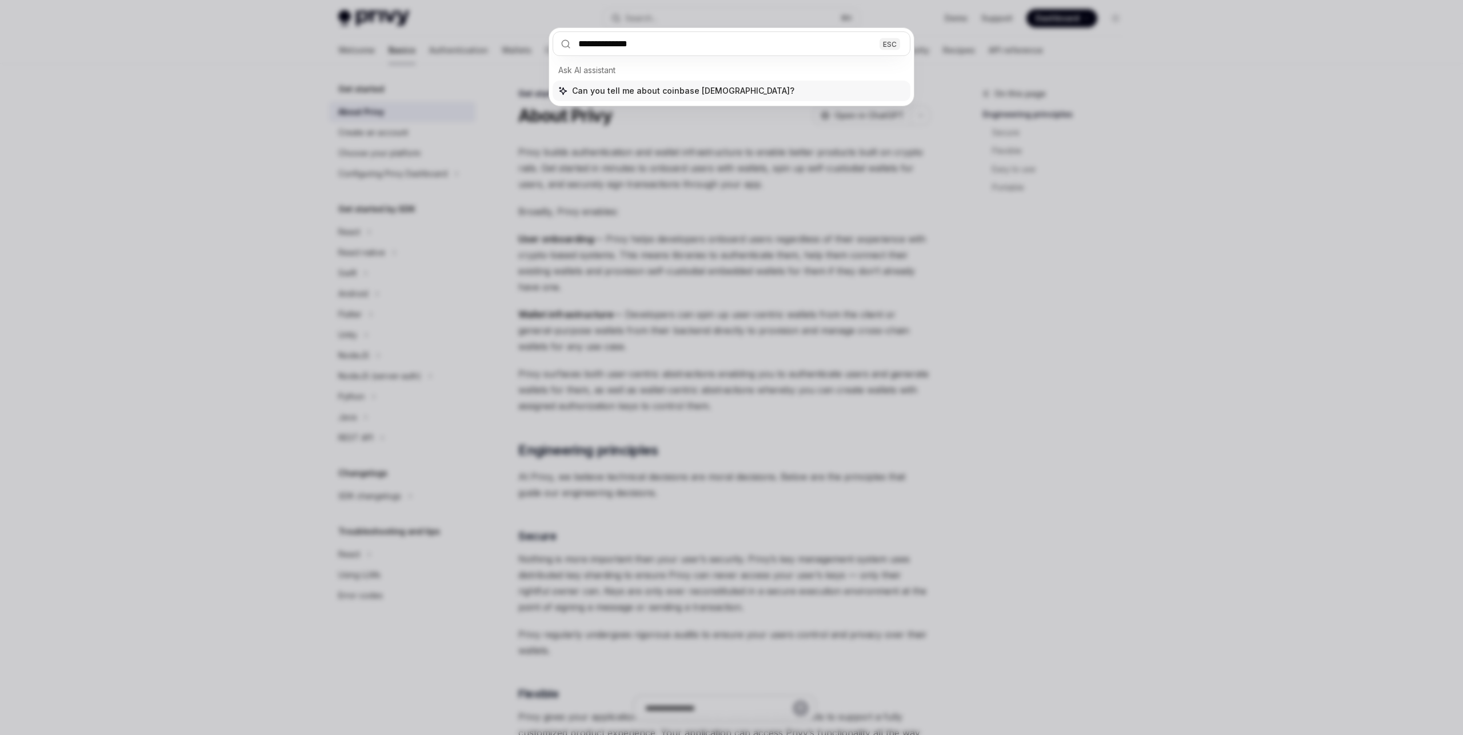
type input "**********"
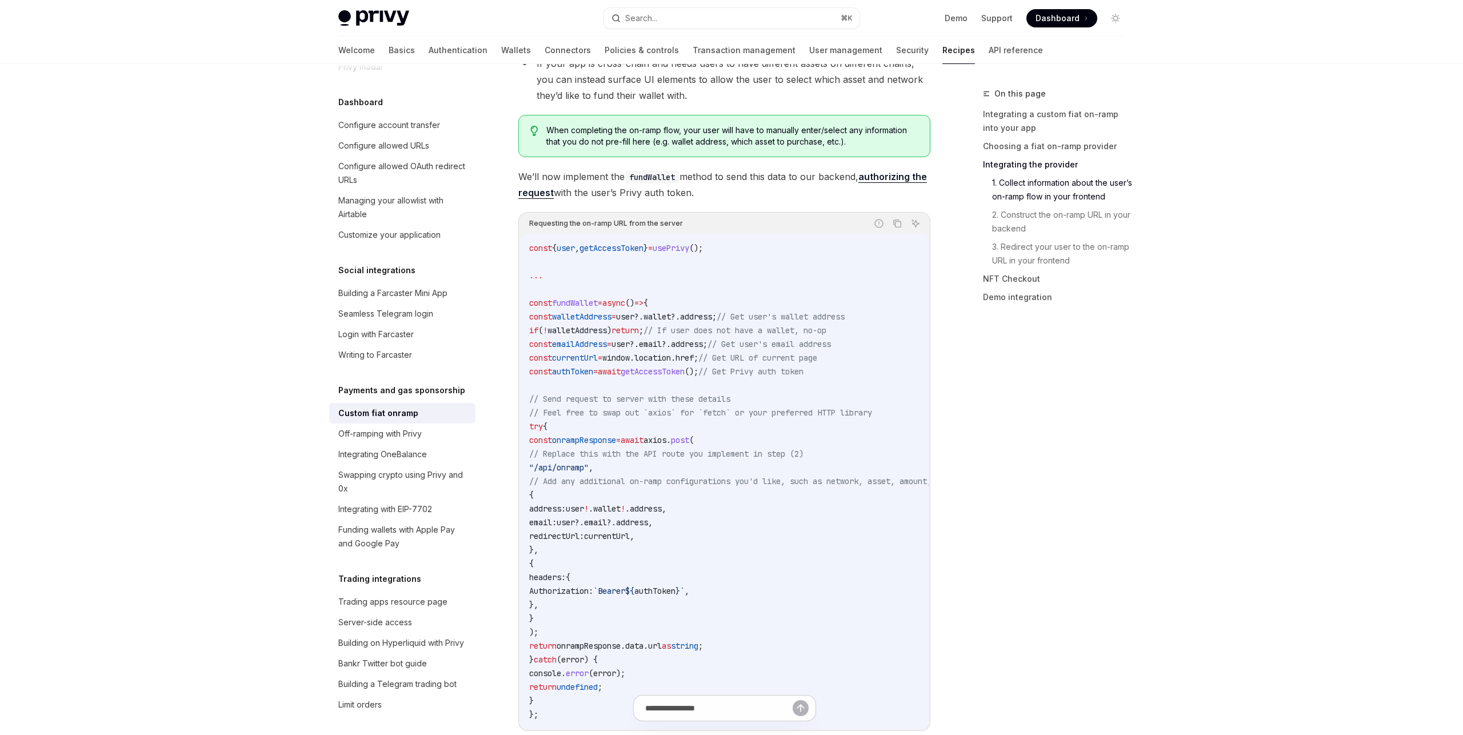
scroll to position [1636, 0]
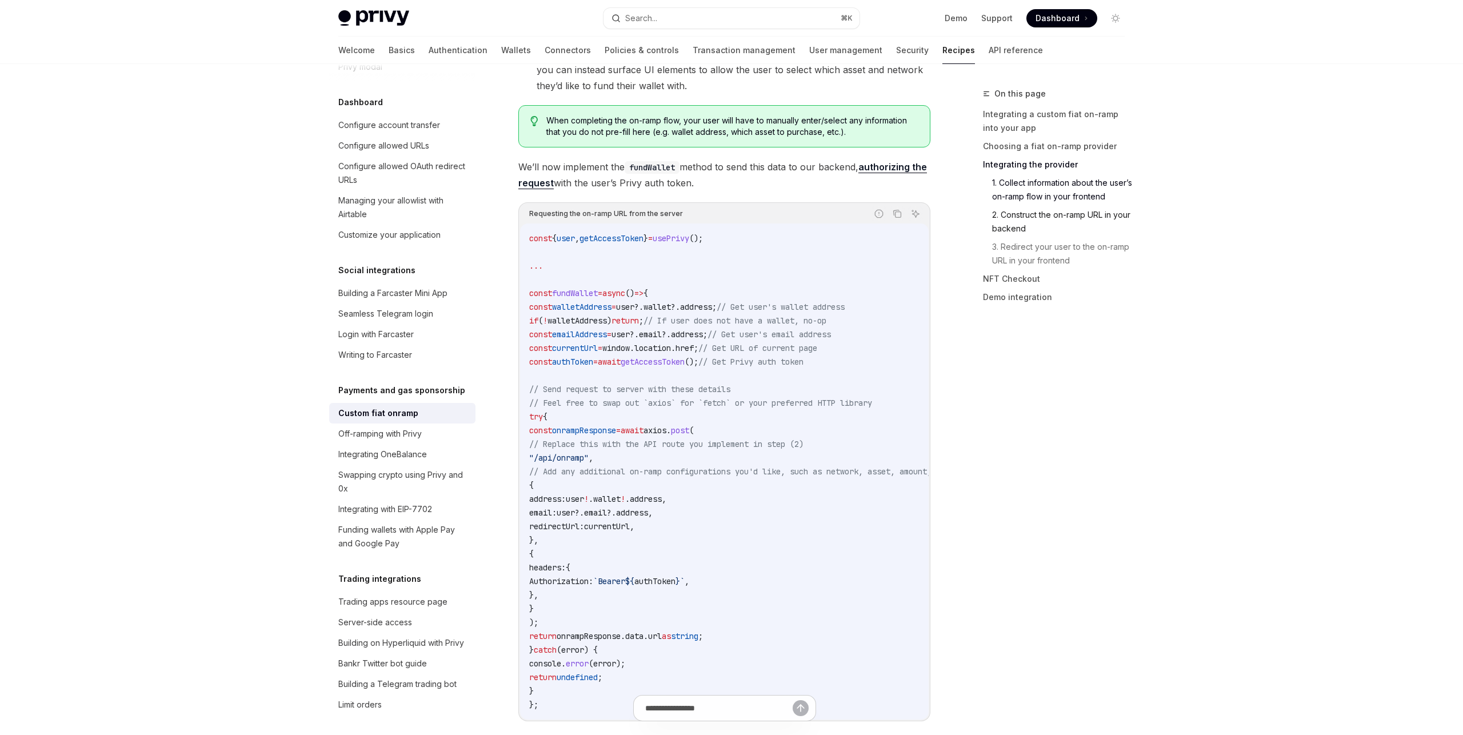
click at [1057, 211] on link "2. Construct the on-ramp URL in your backend" at bounding box center [1063, 222] width 142 height 32
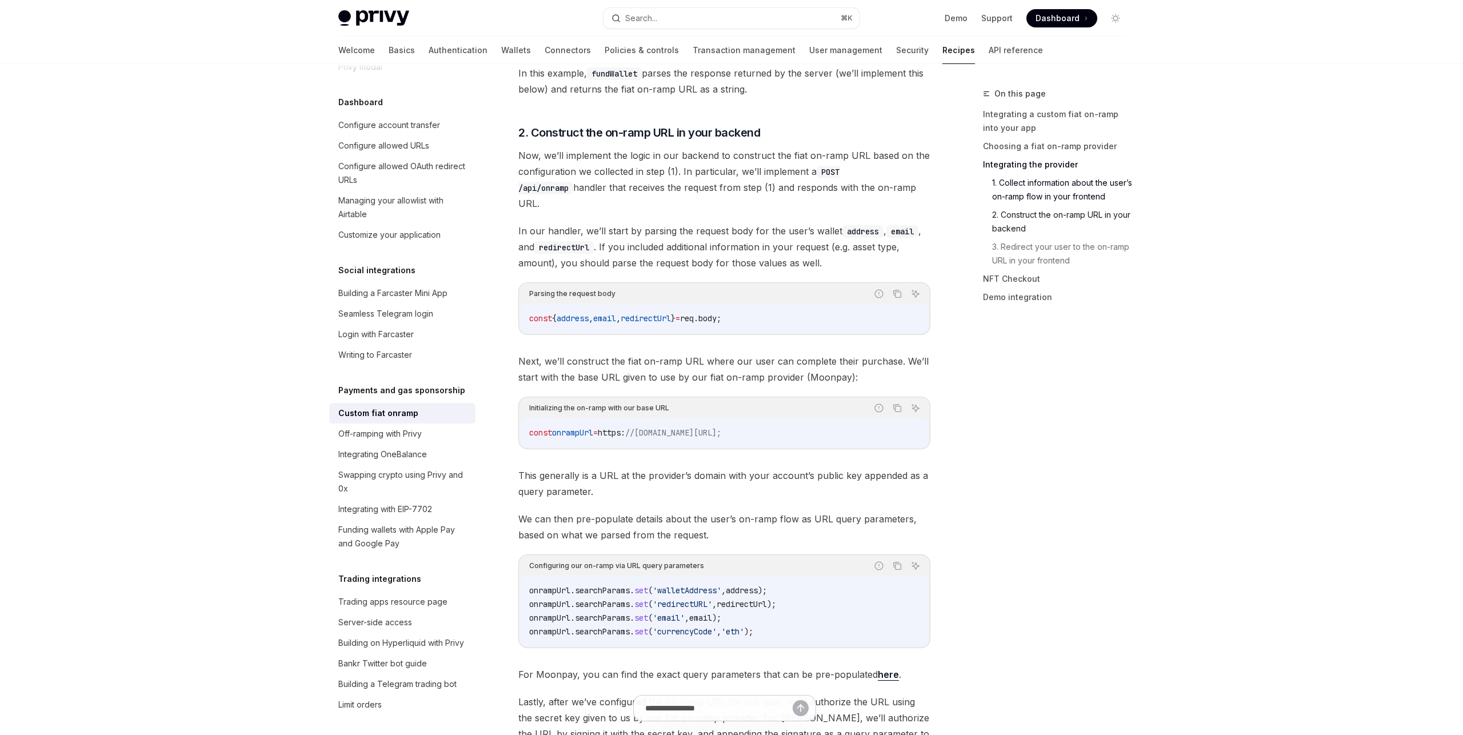
scroll to position [2320, 0]
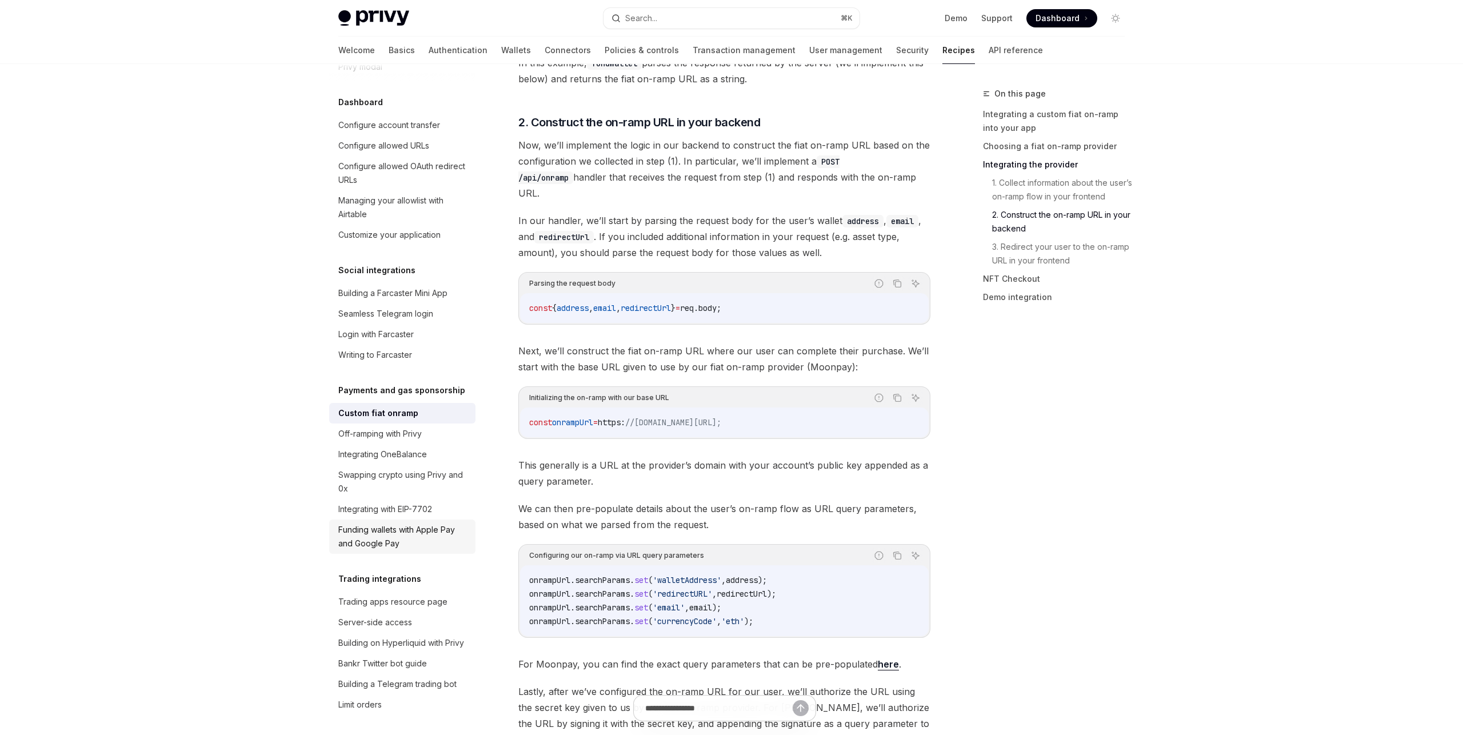
click at [420, 525] on div "Funding wallets with Apple Pay and Google Pay" at bounding box center [403, 536] width 130 height 27
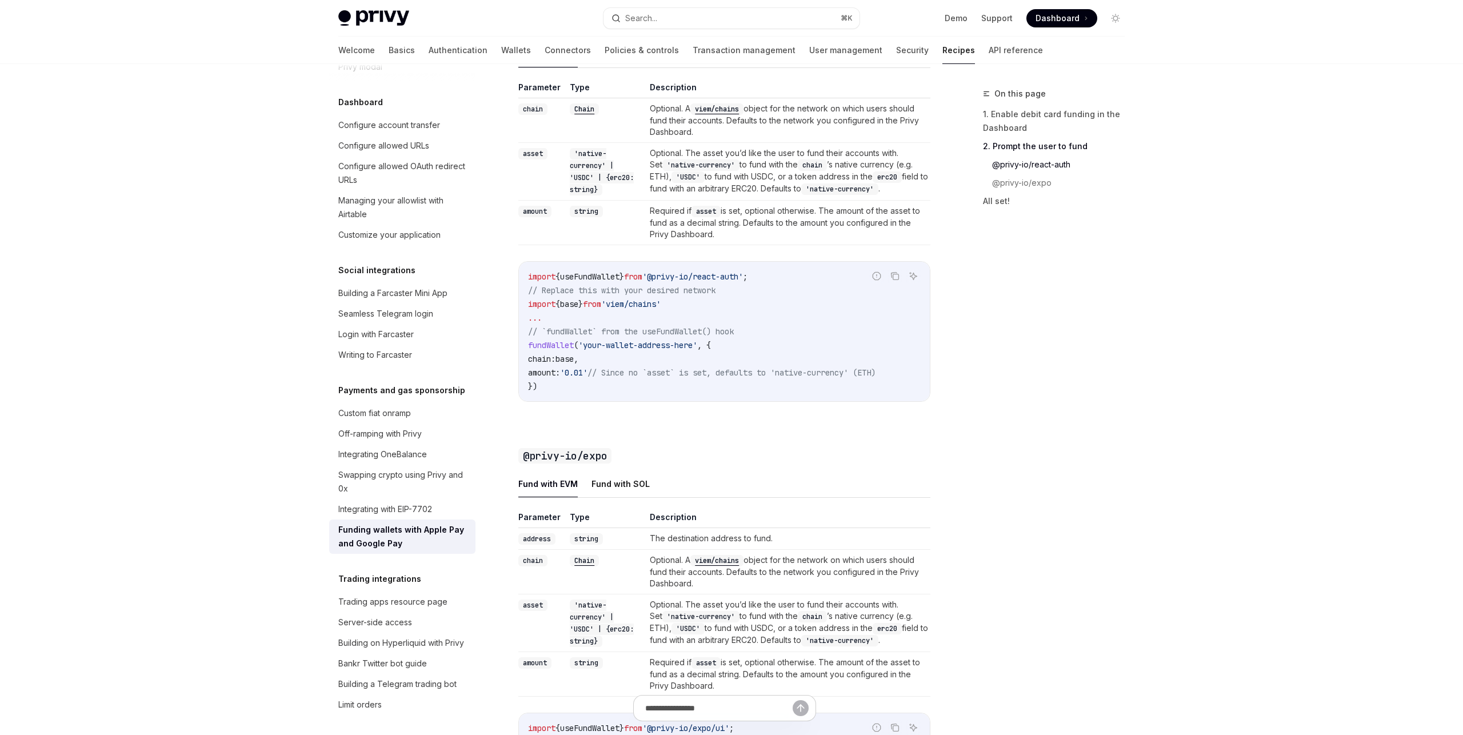
scroll to position [899, 0]
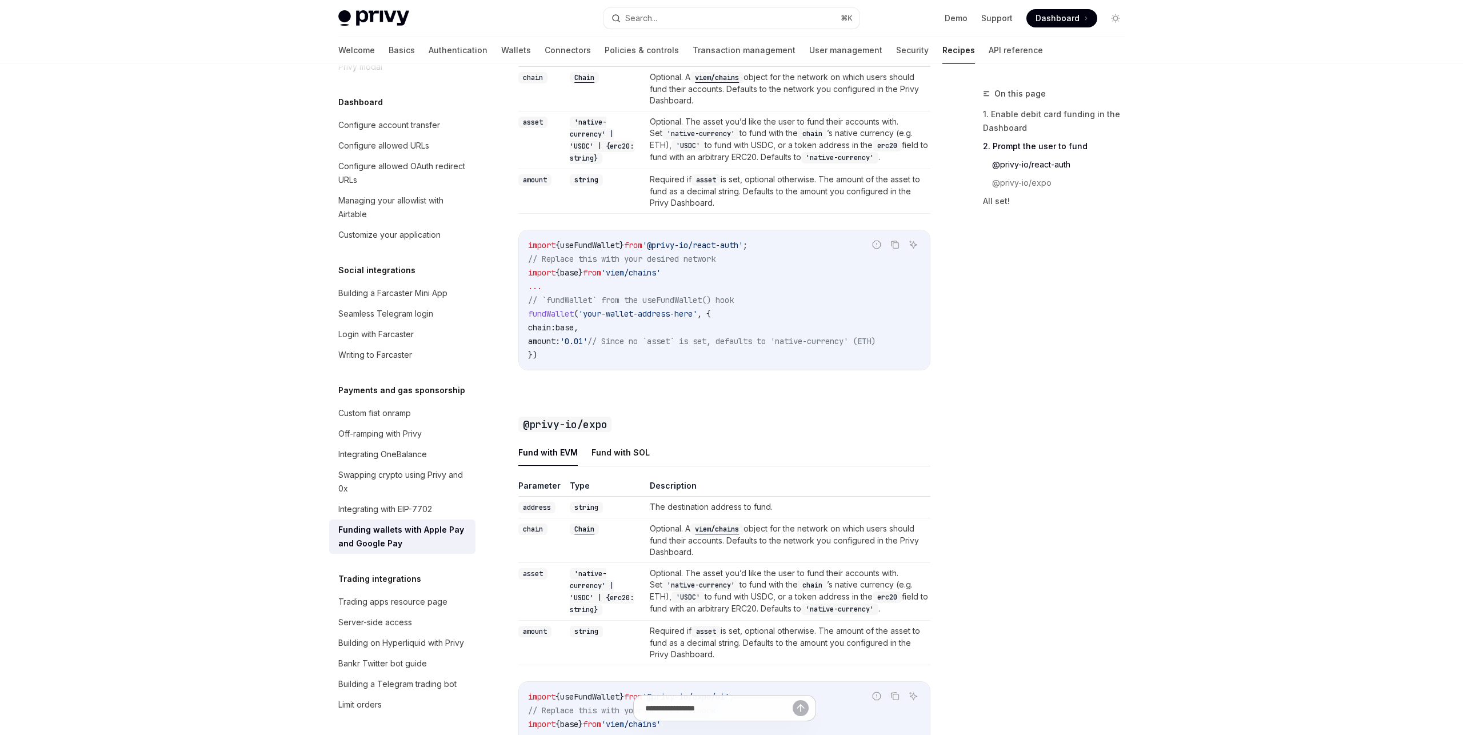
click at [1057, 166] on link "@privy-io/react-auth" at bounding box center [1063, 164] width 142 height 18
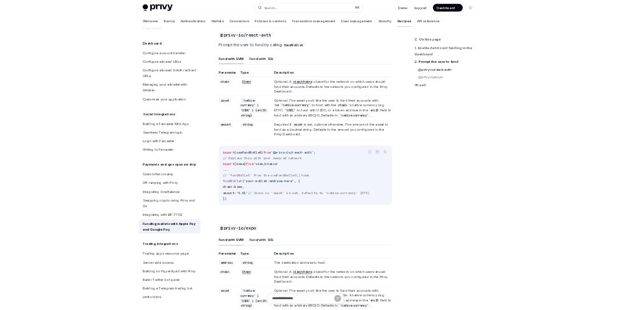
scroll to position [782, 0]
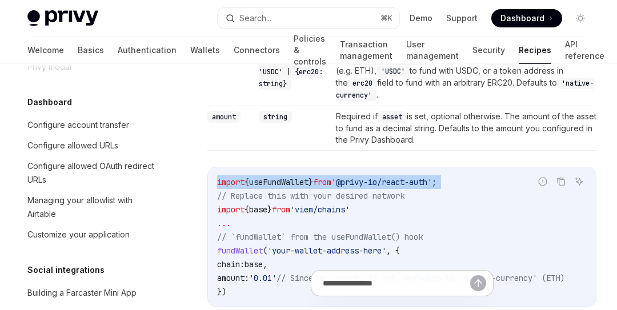
scroll to position [969, 0]
click at [386, 182] on span "'@privy-io/react-auth'" at bounding box center [381, 182] width 101 height 10
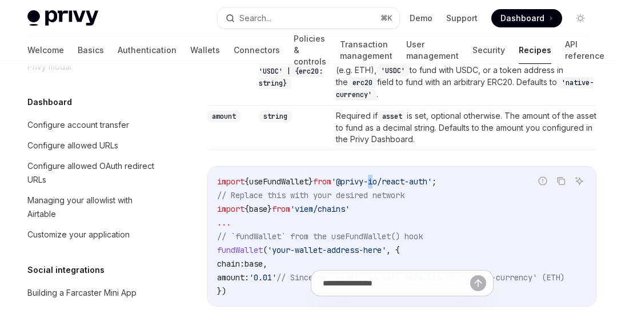
click at [386, 182] on span "'@privy-io/react-auth'" at bounding box center [381, 182] width 101 height 10
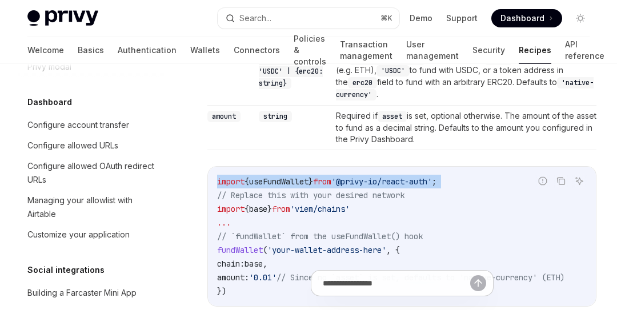
click at [386, 182] on span "'@privy-io/react-auth'" at bounding box center [381, 182] width 101 height 10
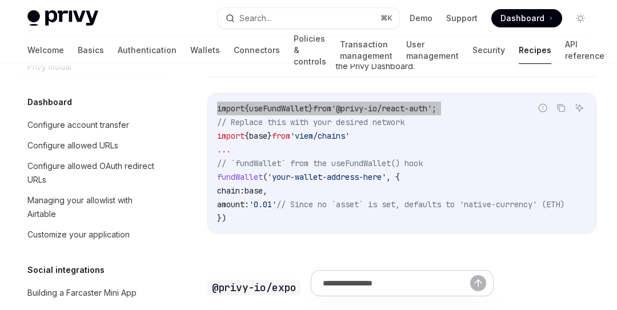
scroll to position [1048, 0]
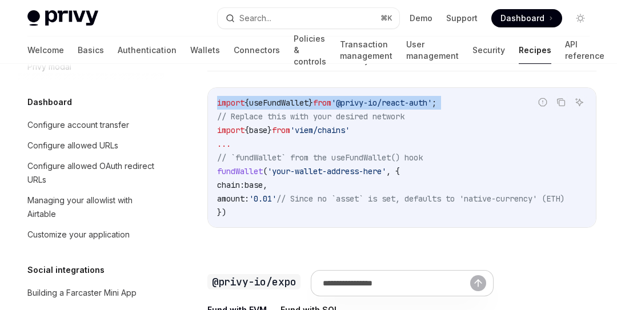
click at [255, 131] on span "base" at bounding box center [258, 130] width 18 height 10
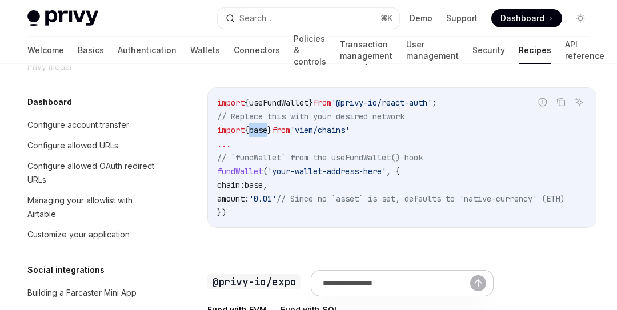
click at [255, 131] on span "base" at bounding box center [258, 130] width 18 height 10
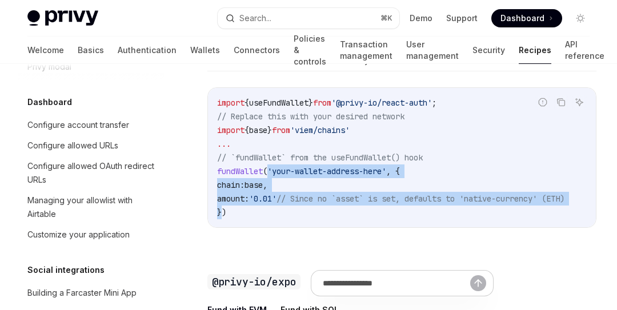
drag, startPoint x: 222, startPoint y: 214, endPoint x: 270, endPoint y: 169, distance: 66.3
click at [270, 169] on code "import { useFundWallet } from '@privy-io/react-auth' ; // Replace this with you…" at bounding box center [404, 157] width 375 height 123
copy code "'your-wallet-address-here' , { chain: base , amount: '0.01' // Since no `asset`…"
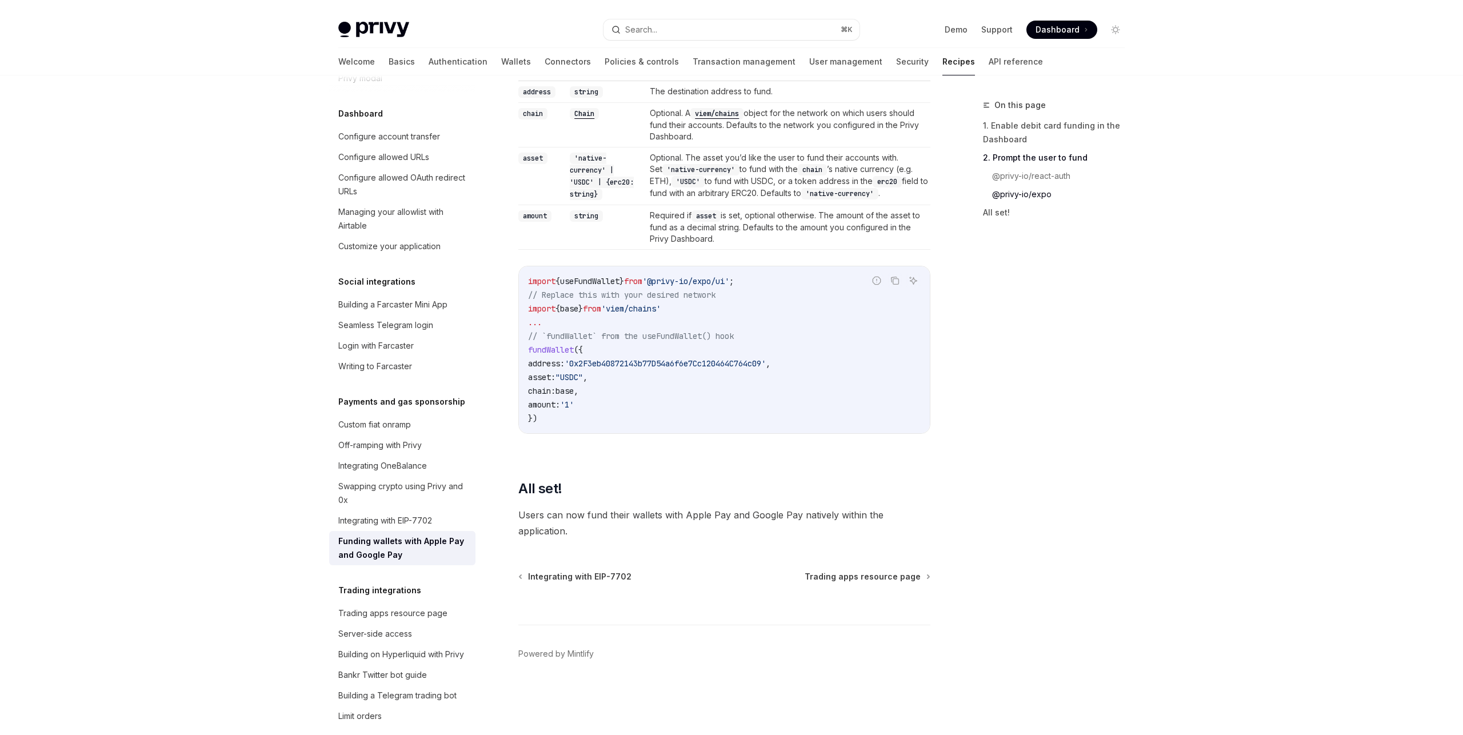
scroll to position [1318, 0]
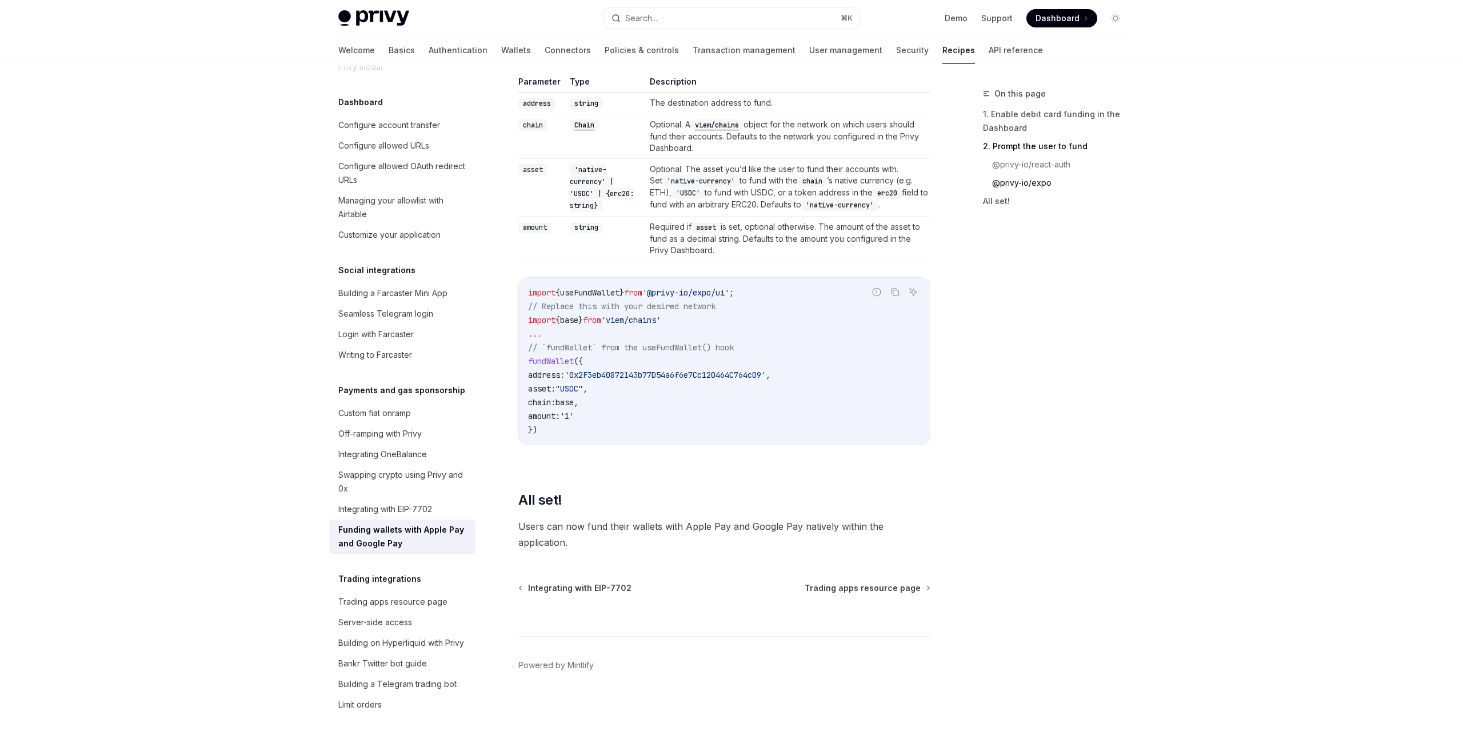
type textarea "*"
click at [740, 227] on td "Required if asset is set, optional otherwise. The amount of the asset to fund a…" at bounding box center [787, 239] width 285 height 45
click at [686, 17] on button "Search... ⌘ K" at bounding box center [731, 18] width 256 height 21
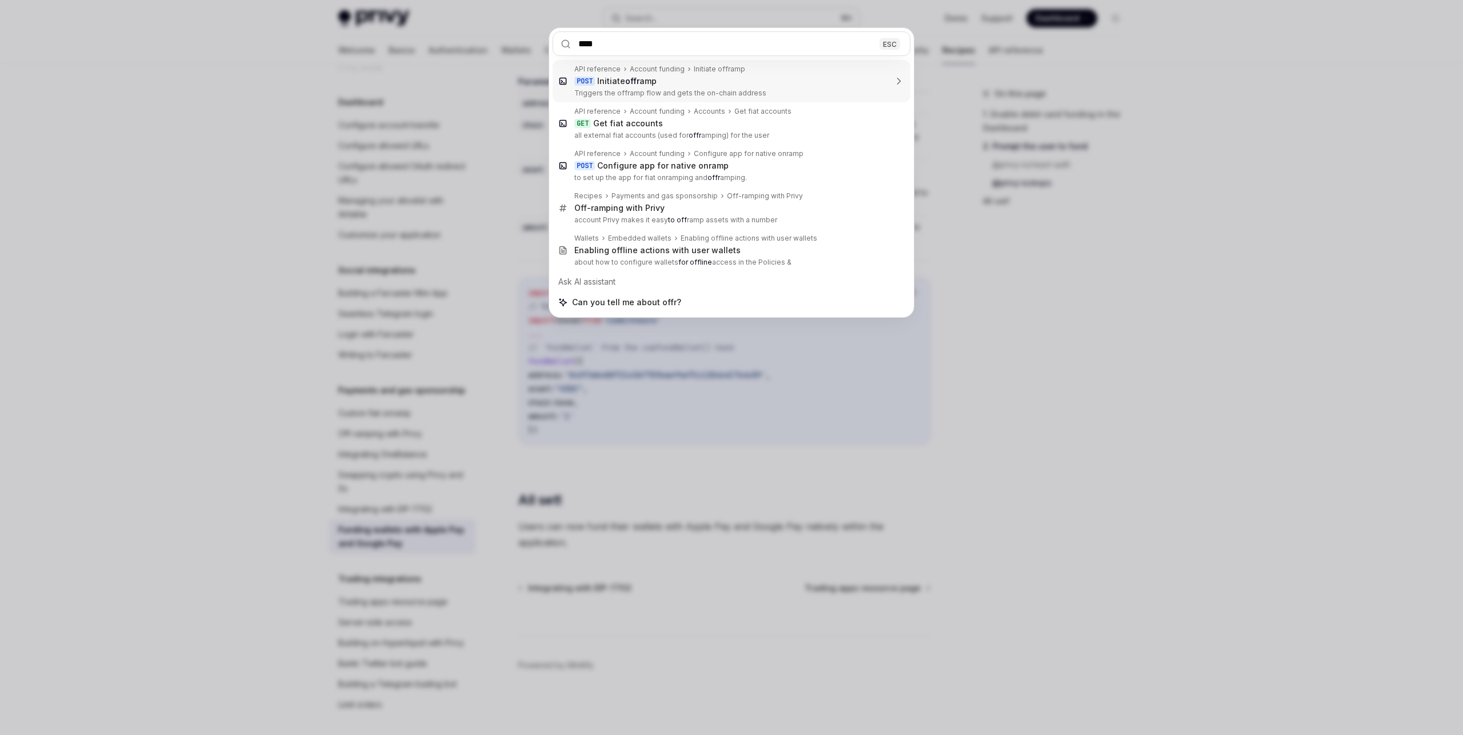
type input "***"
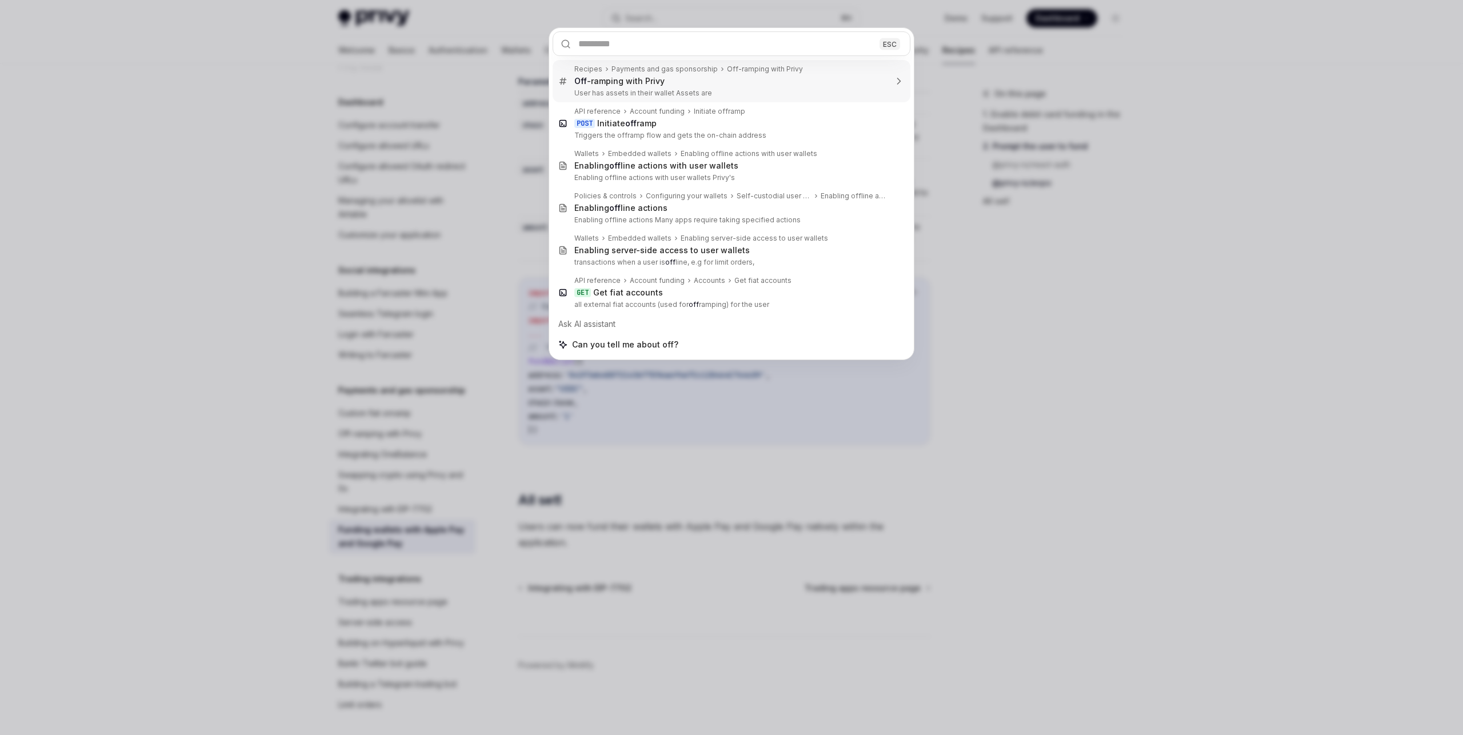
type textarea "*"
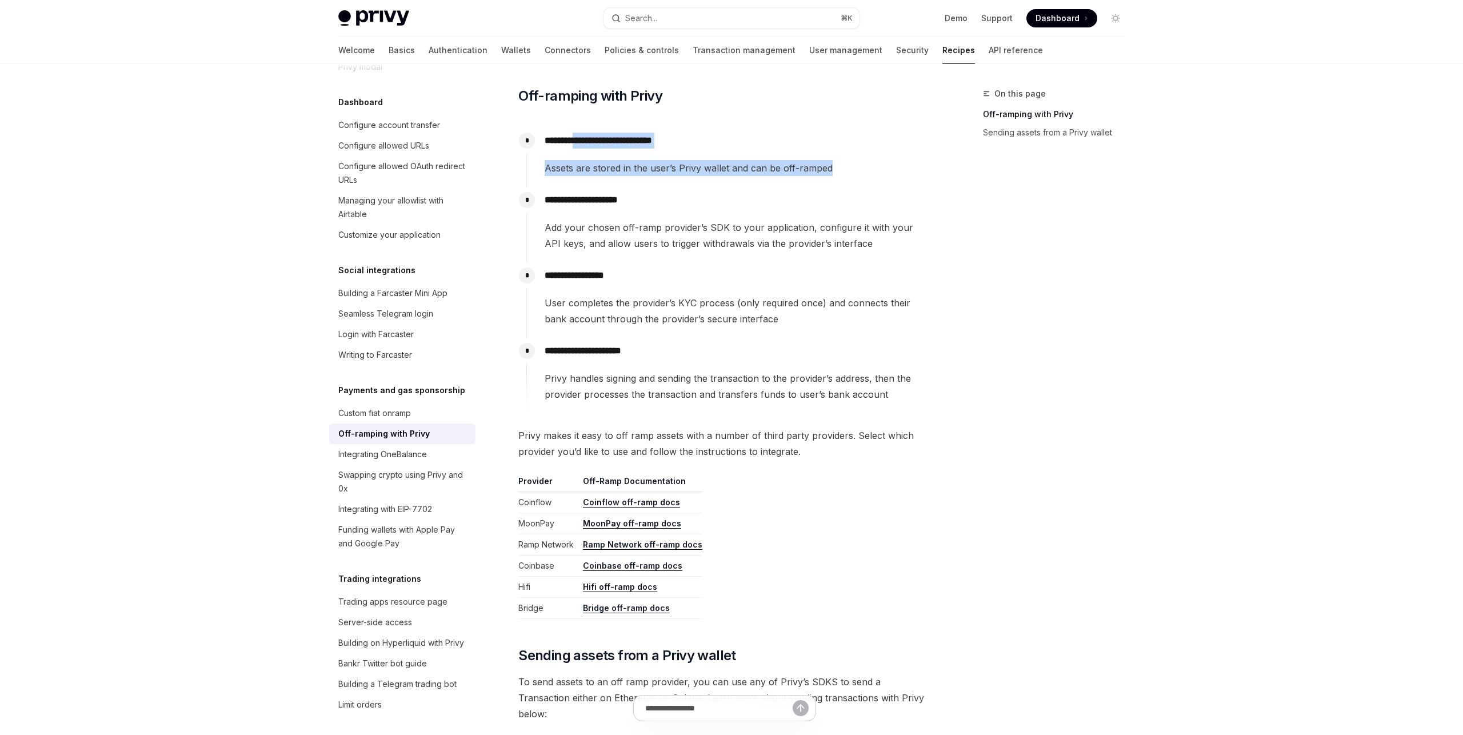
drag, startPoint x: 590, startPoint y: 137, endPoint x: 767, endPoint y: 203, distance: 188.4
click at [821, 186] on div "**********" at bounding box center [728, 157] width 404 height 59
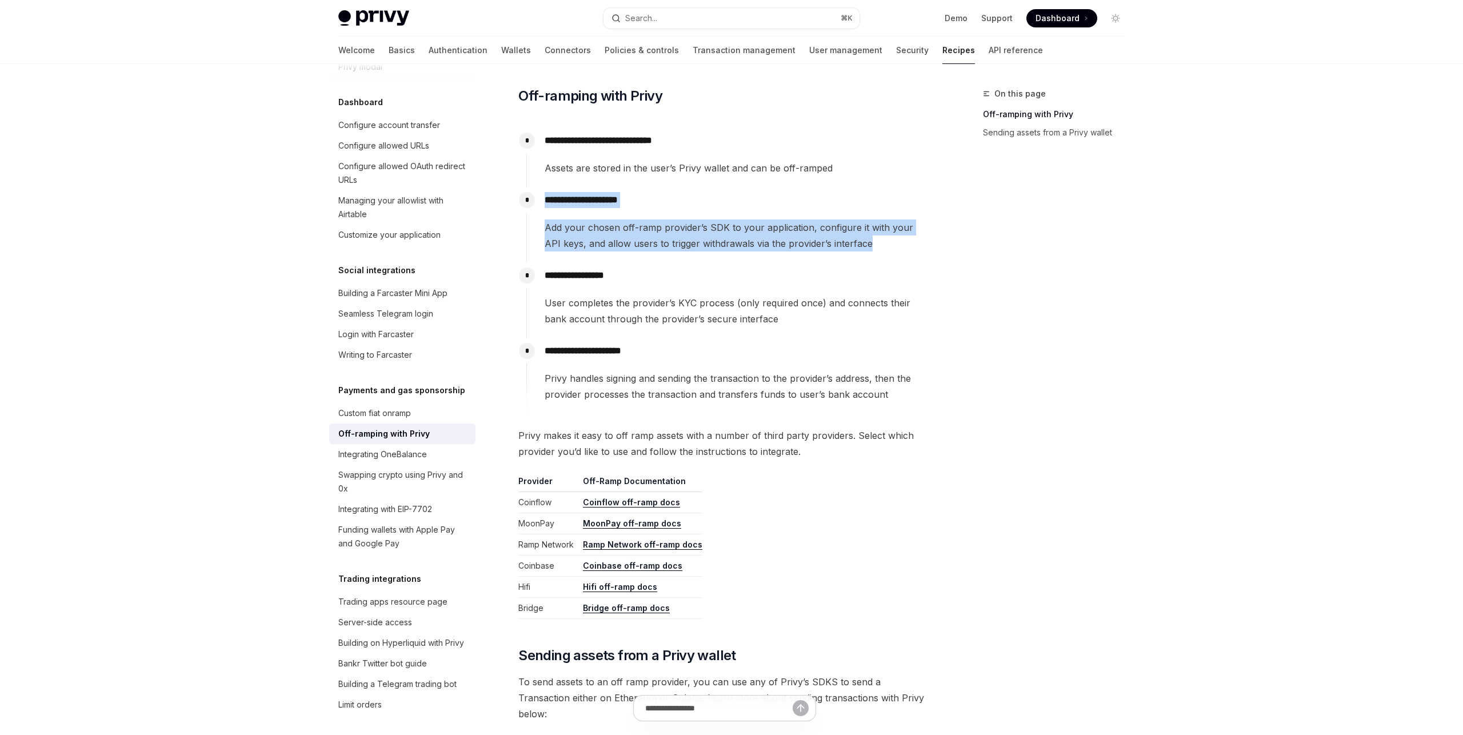
drag, startPoint x: 583, startPoint y: 191, endPoint x: 890, endPoint y: 252, distance: 312.2
click at [890, 252] on div "**********" at bounding box center [728, 224] width 404 height 75
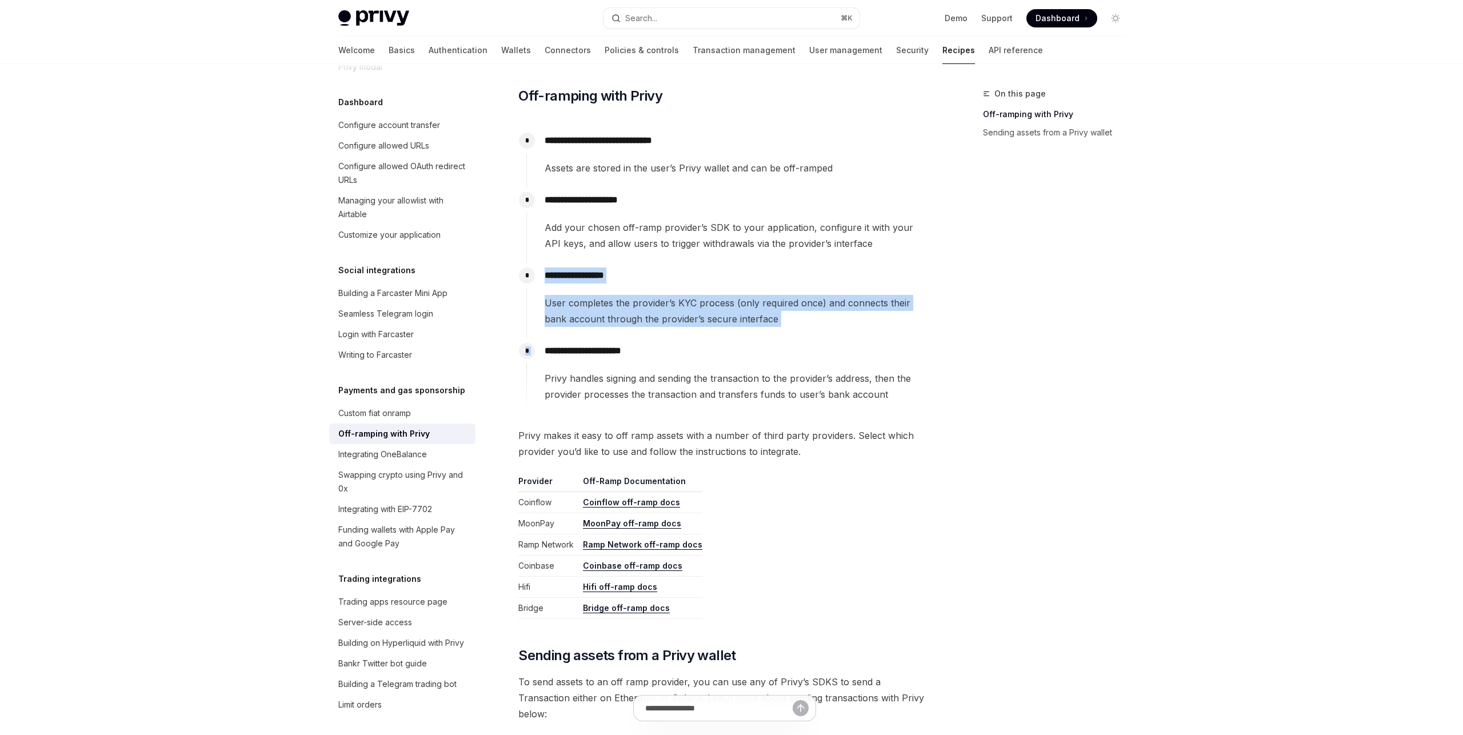
drag, startPoint x: 599, startPoint y: 266, endPoint x: 827, endPoint y: 339, distance: 239.5
click at [827, 339] on div "**********" at bounding box center [728, 271] width 404 height 286
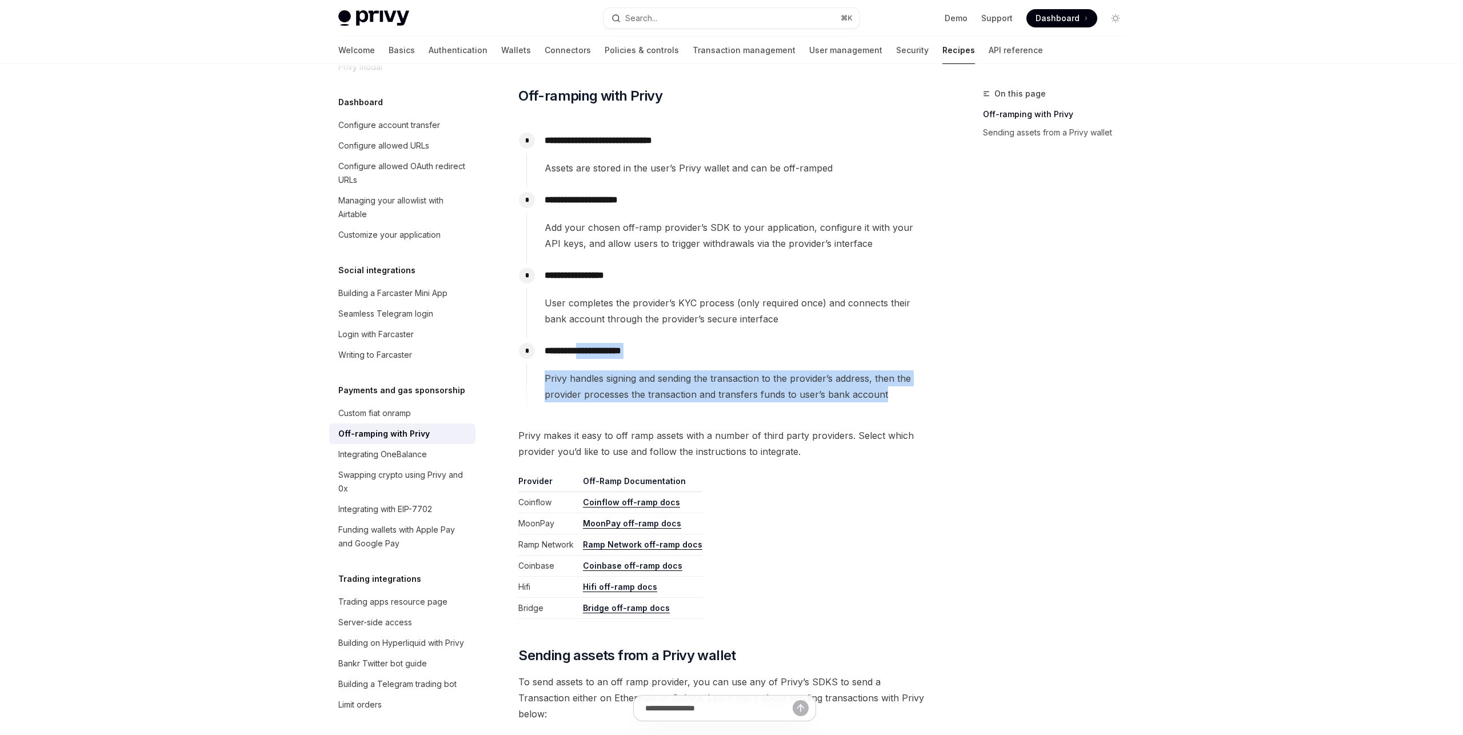
drag, startPoint x: 594, startPoint y: 347, endPoint x: 895, endPoint y: 409, distance: 307.4
click at [894, 409] on div "**********" at bounding box center [728, 375] width 404 height 75
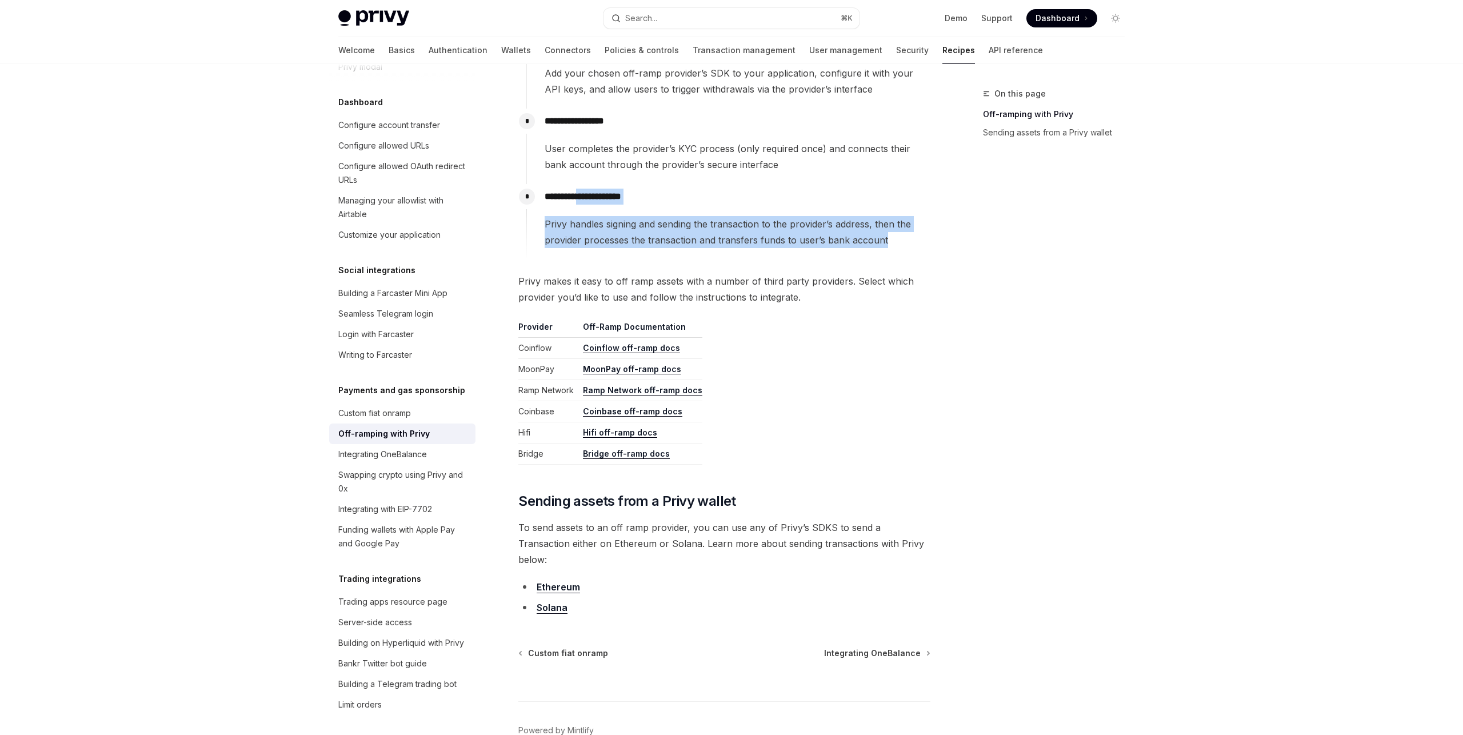
scroll to position [347, 0]
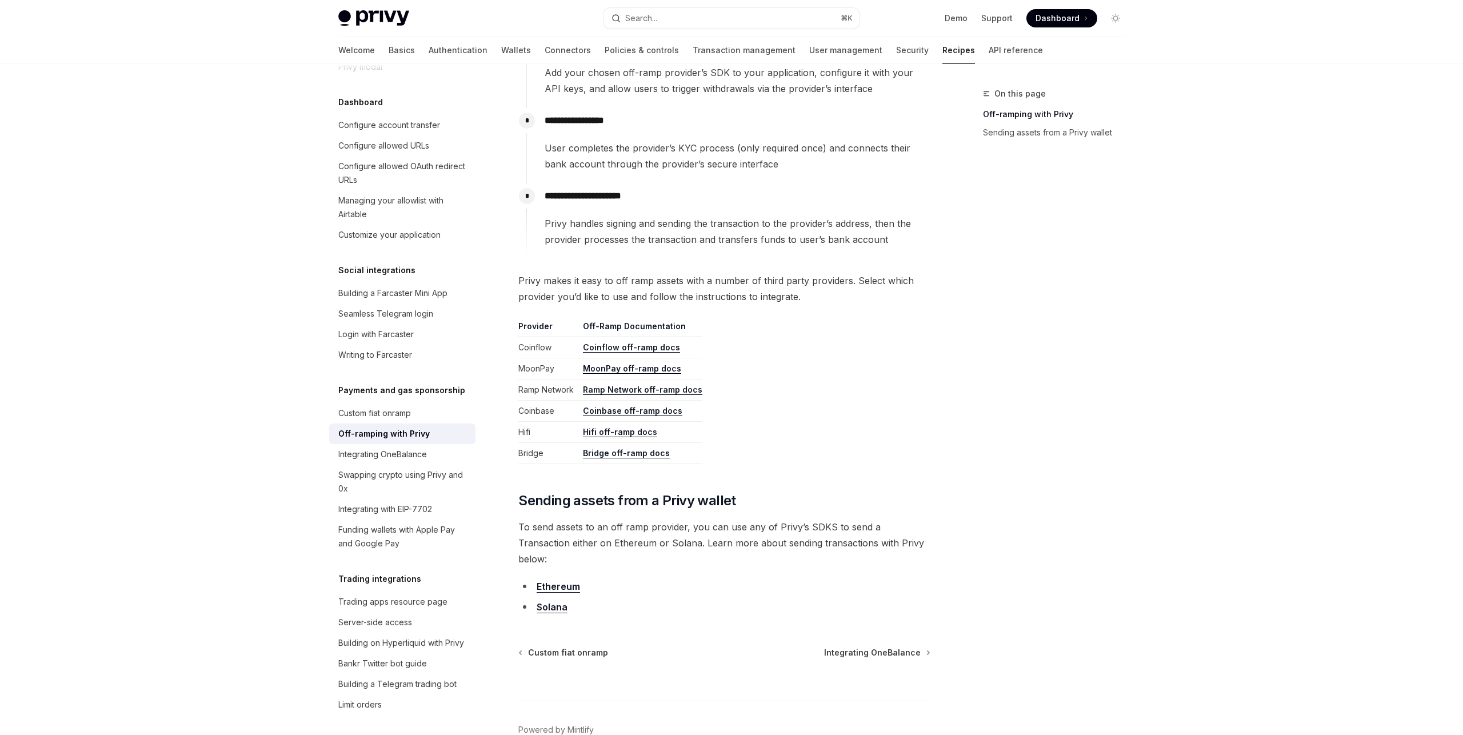
drag, startPoint x: 533, startPoint y: 348, endPoint x: 607, endPoint y: 349, distance: 73.7
click at [607, 349] on tr "Coinflow Coinflow off-ramp docs" at bounding box center [610, 347] width 184 height 21
drag, startPoint x: 523, startPoint y: 347, endPoint x: 584, endPoint y: 339, distance: 61.7
click at [584, 339] on tr "Coinflow Coinflow off-ramp docs" at bounding box center [610, 347] width 184 height 21
drag, startPoint x: 529, startPoint y: 370, endPoint x: 582, endPoint y: 371, distance: 52.6
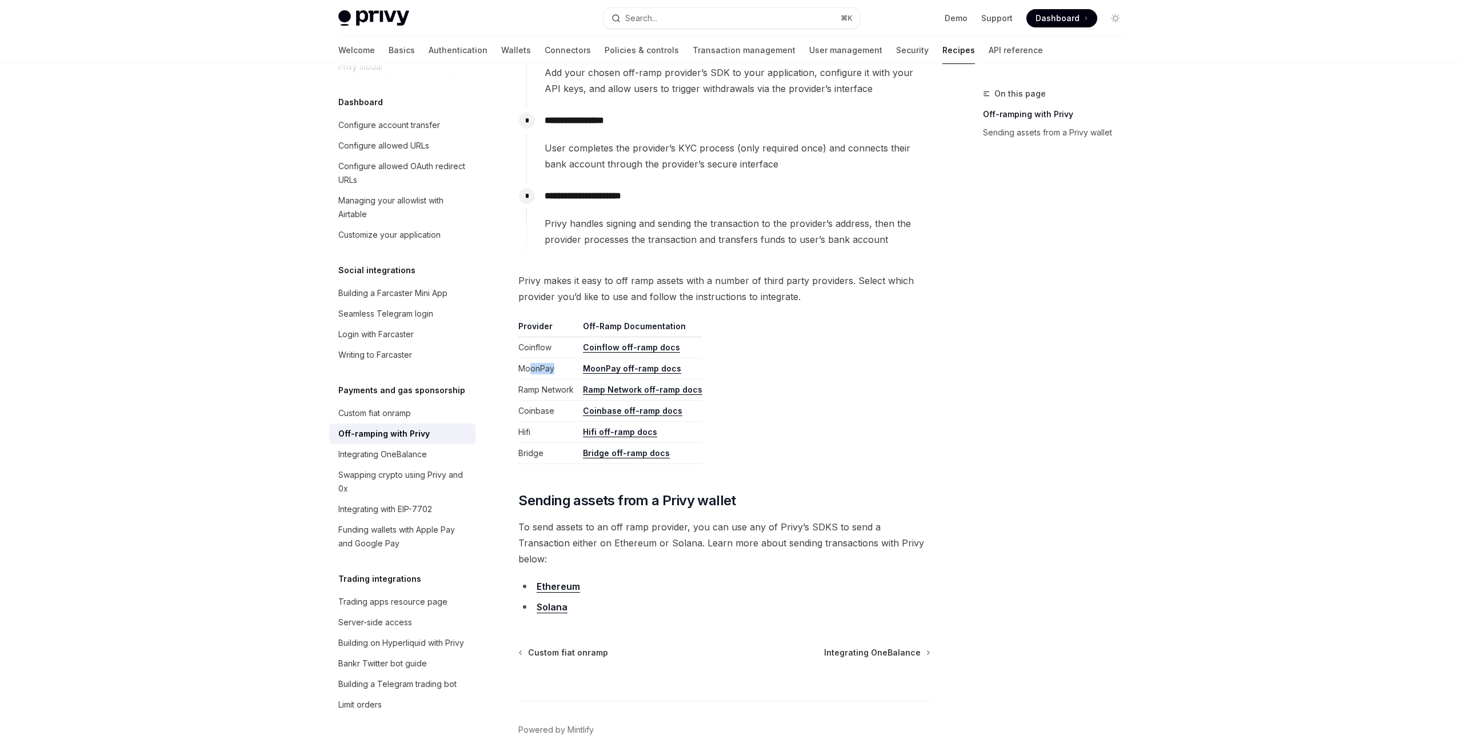
click at [574, 371] on td "MoonPay" at bounding box center [548, 368] width 60 height 21
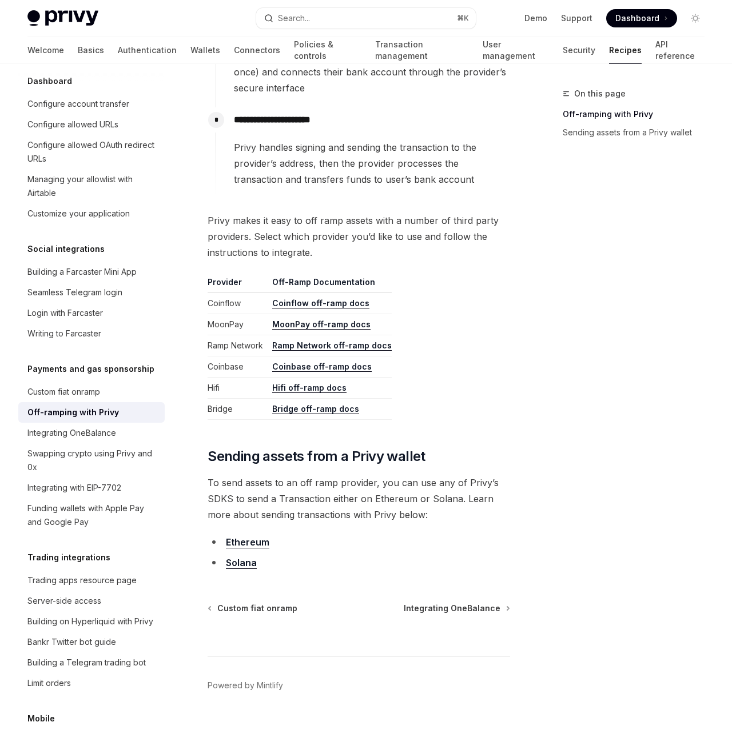
scroll to position [524, 0]
click at [326, 298] on link "Coinflow off-ramp docs" at bounding box center [320, 303] width 97 height 10
click at [311, 319] on link "MoonPay off-ramp docs" at bounding box center [321, 324] width 98 height 10
click at [325, 340] on link "Ramp Network off-ramp docs" at bounding box center [331, 345] width 119 height 10
click at [310, 361] on link "Coinbase off-ramp docs" at bounding box center [321, 366] width 99 height 10
